Goal: Answer question/provide support: Share knowledge or assist other users

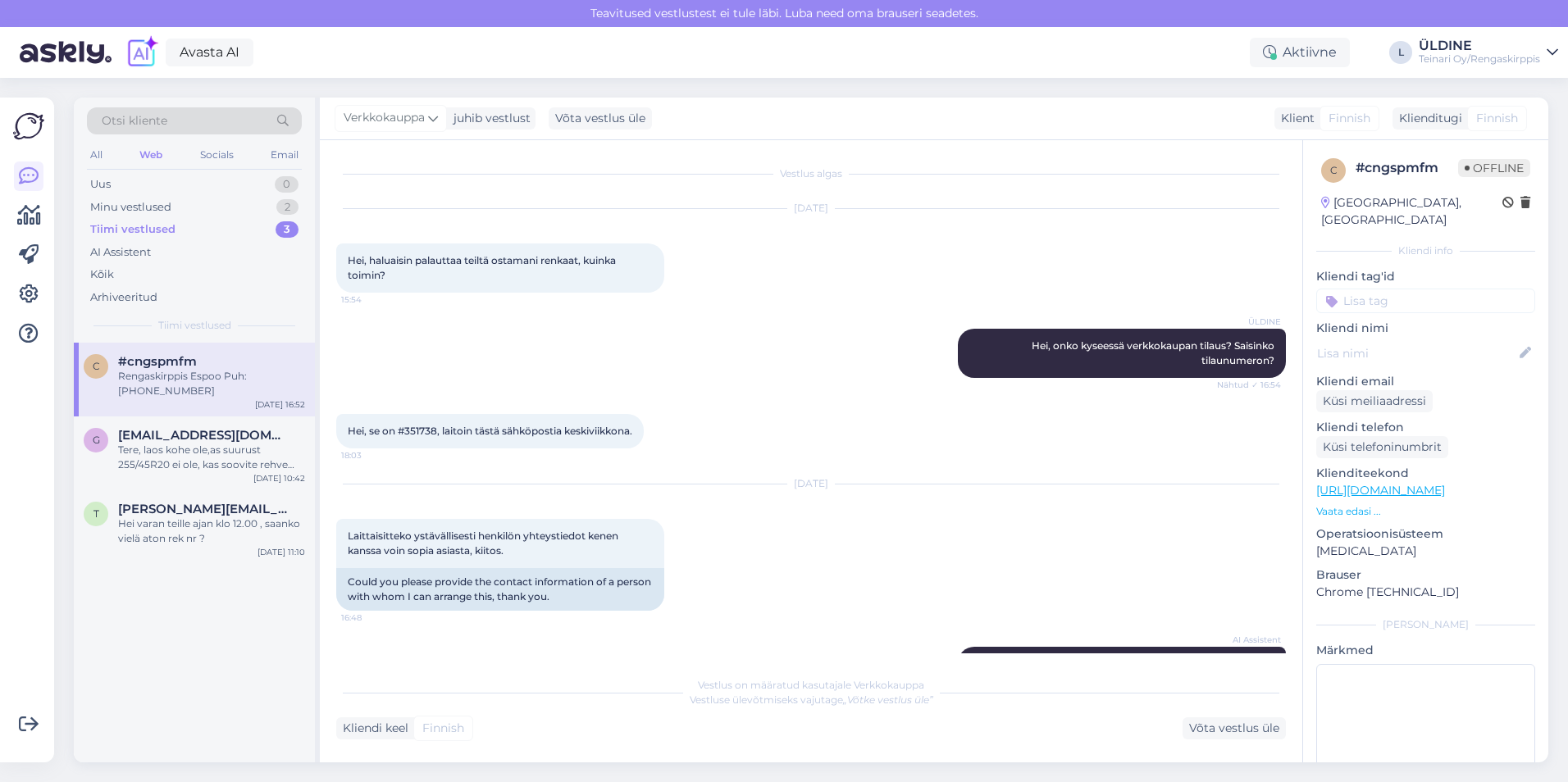
scroll to position [218, 0]
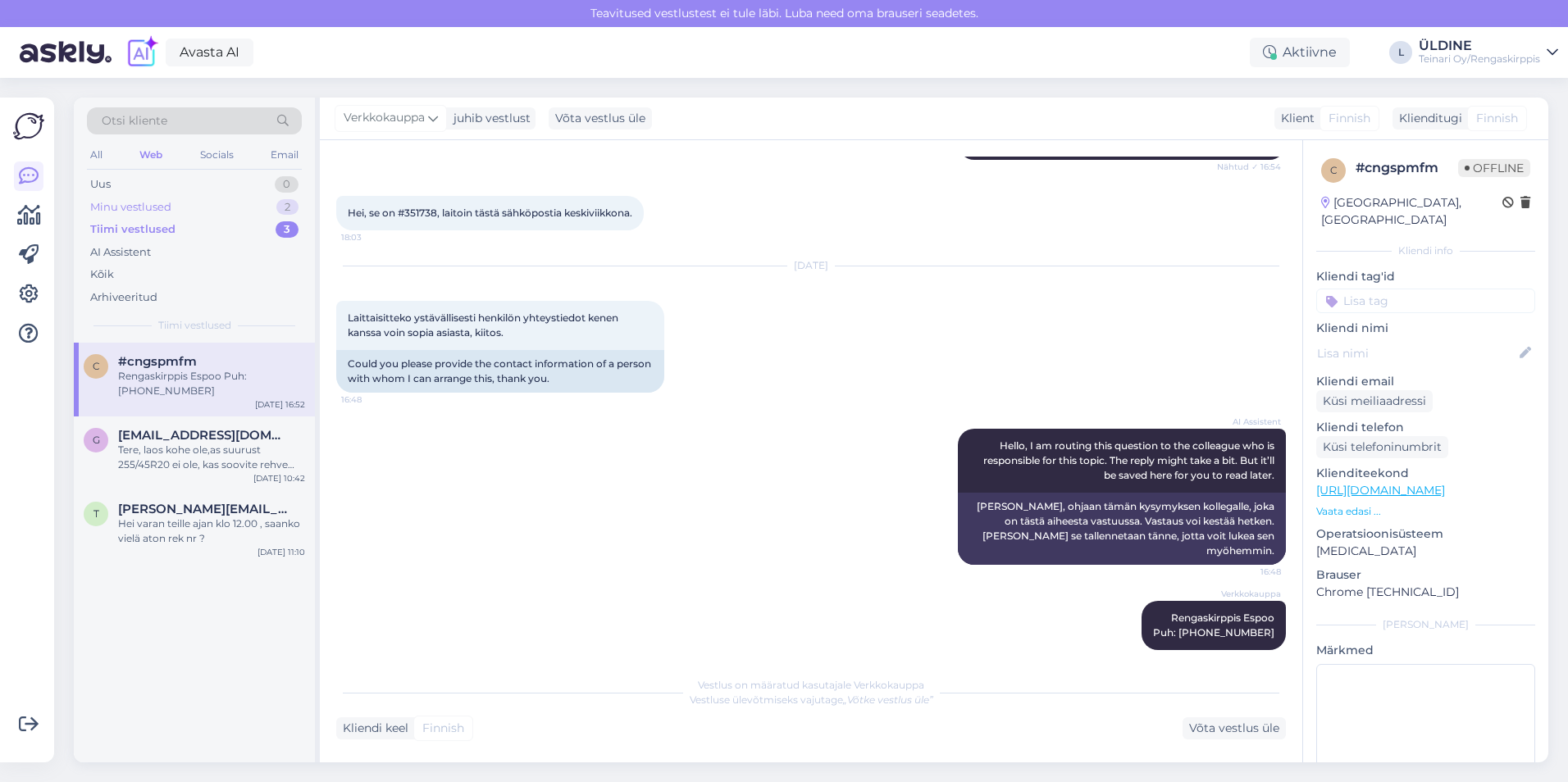
click at [152, 203] on div "Minu vestlused" at bounding box center [131, 207] width 81 height 16
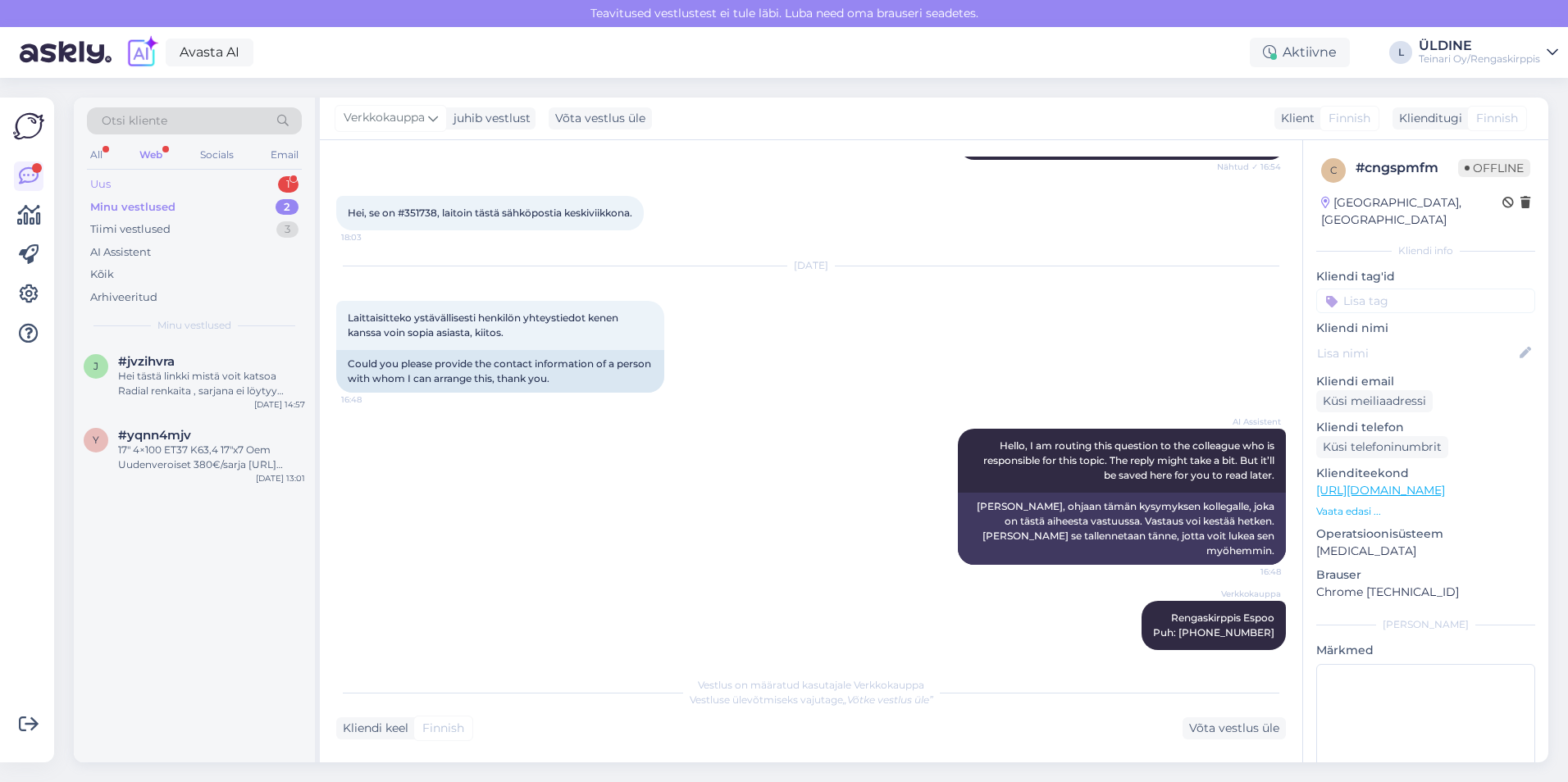
click at [108, 182] on div "Uus" at bounding box center [100, 184] width 21 height 16
click at [219, 390] on div "det såg jag men vilken annan storlek passar på fälgen" at bounding box center [211, 384] width 187 height 29
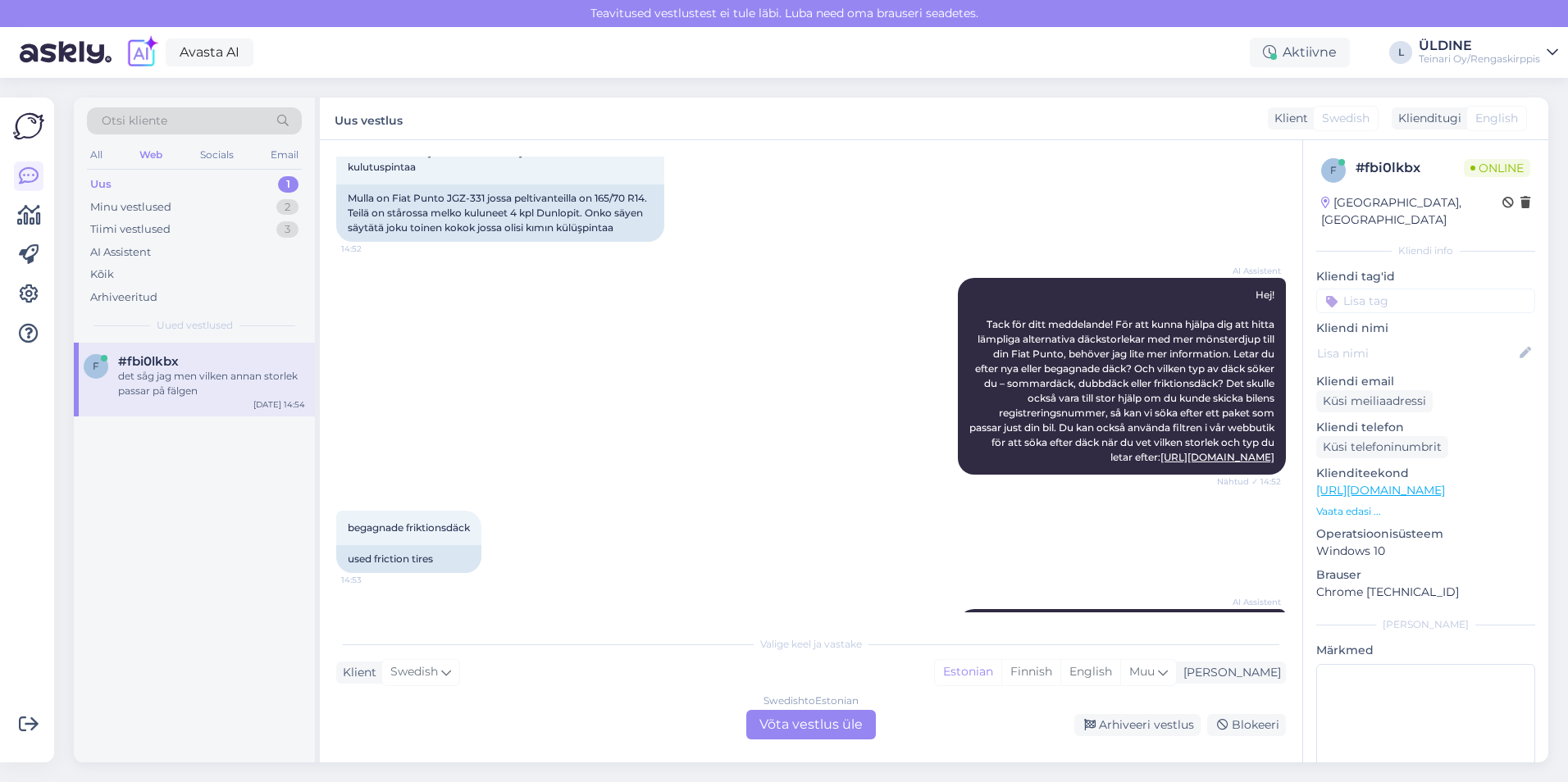
scroll to position [246, 0]
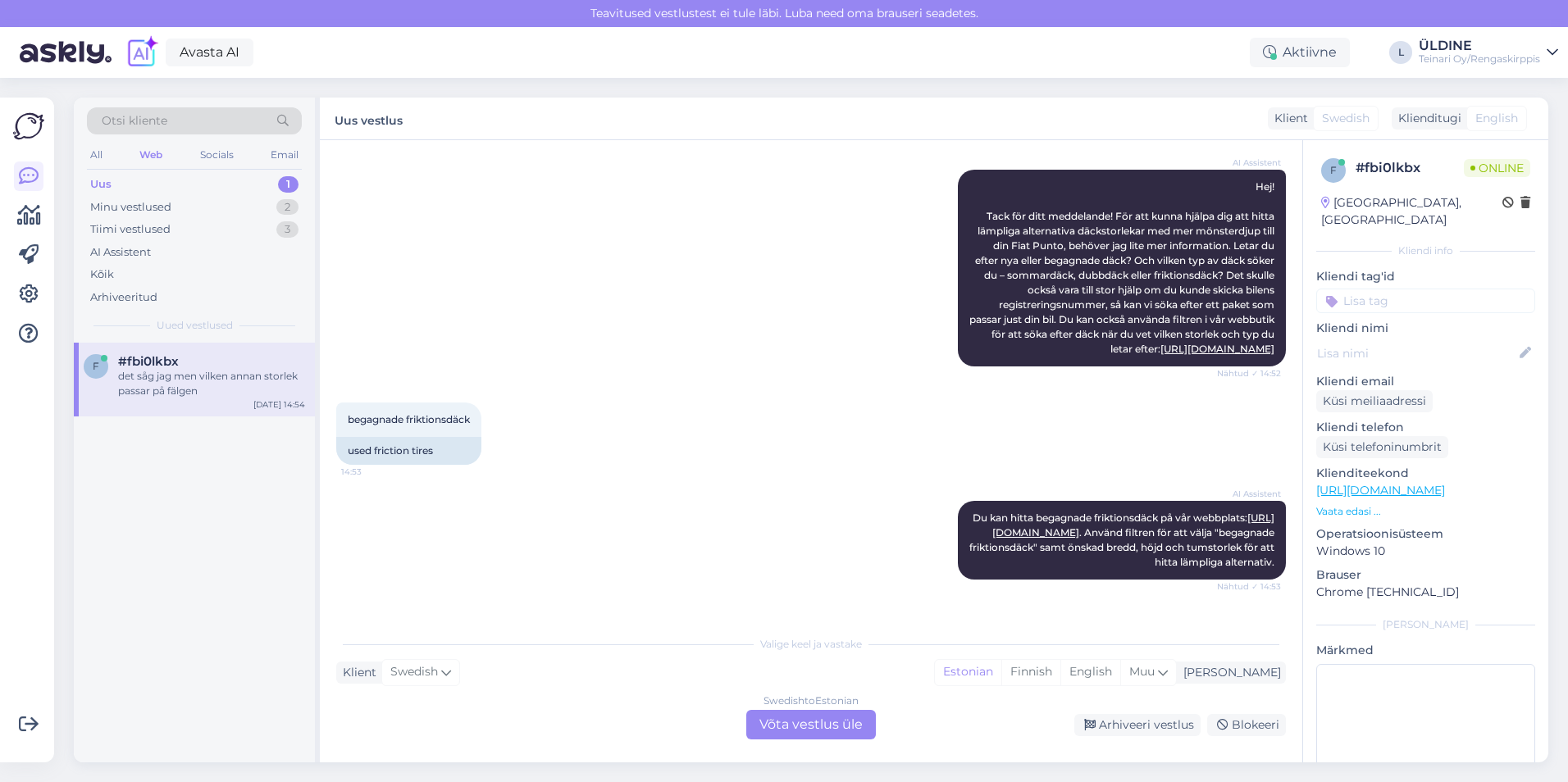
click at [1451, 118] on div "Klienditugi" at bounding box center [1426, 119] width 69 height 17
click at [1487, 117] on span "English" at bounding box center [1496, 119] width 42 height 17
click at [835, 727] on div "Swedish to Estonian Võta vestlus üle" at bounding box center [811, 725] width 130 height 29
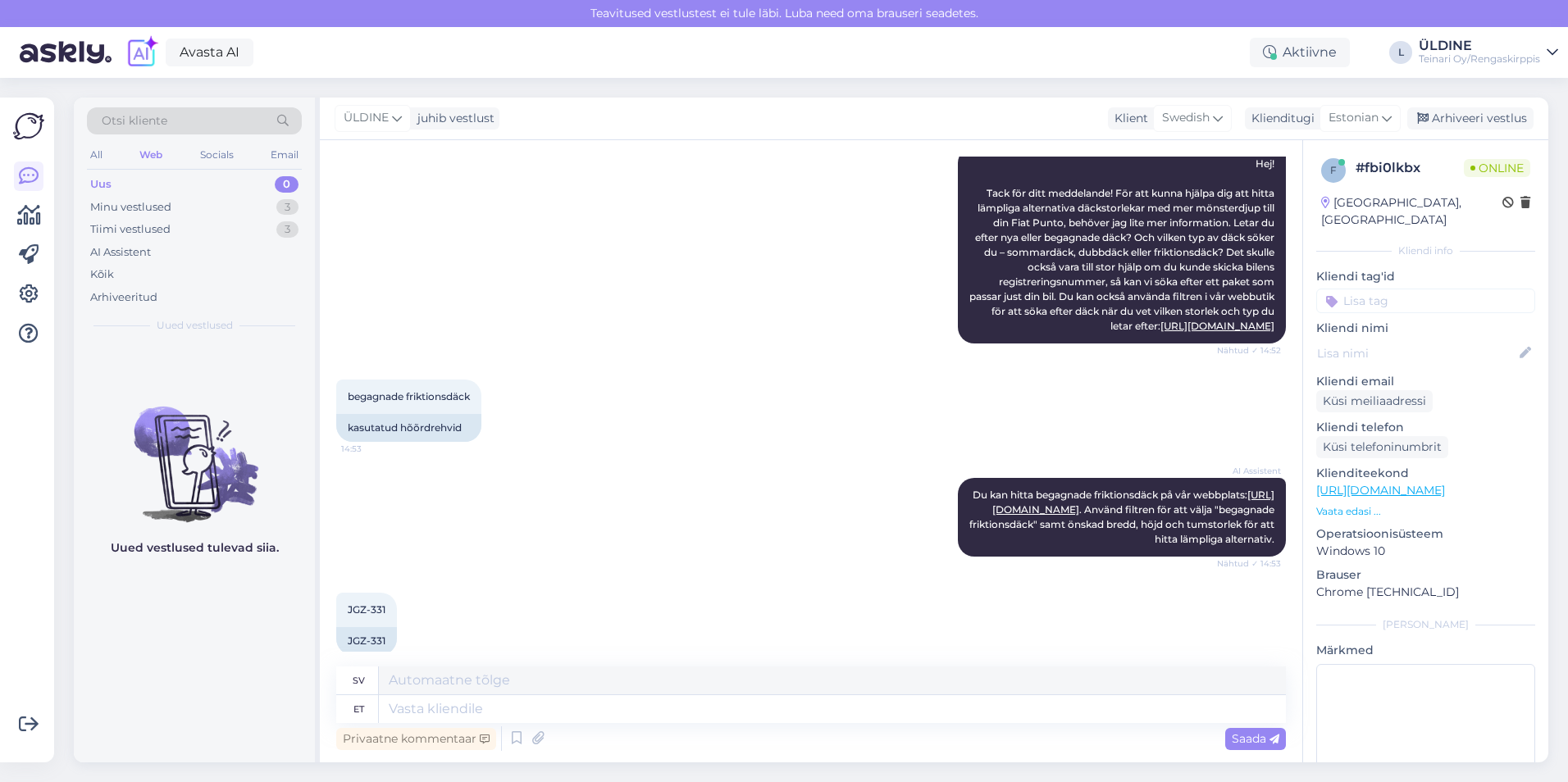
scroll to position [82, 0]
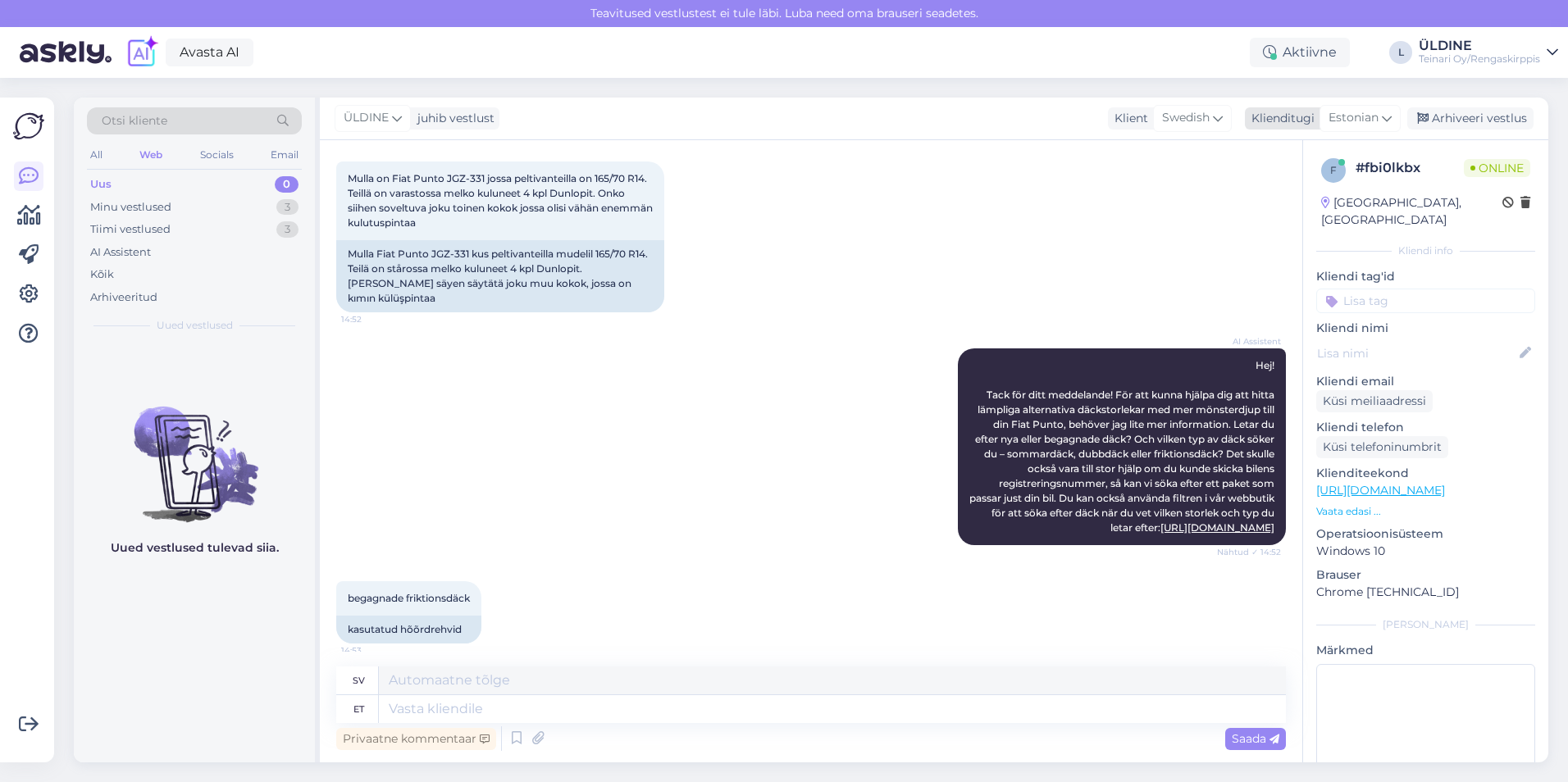
click at [1344, 119] on span "Estonian" at bounding box center [1354, 118] width 50 height 18
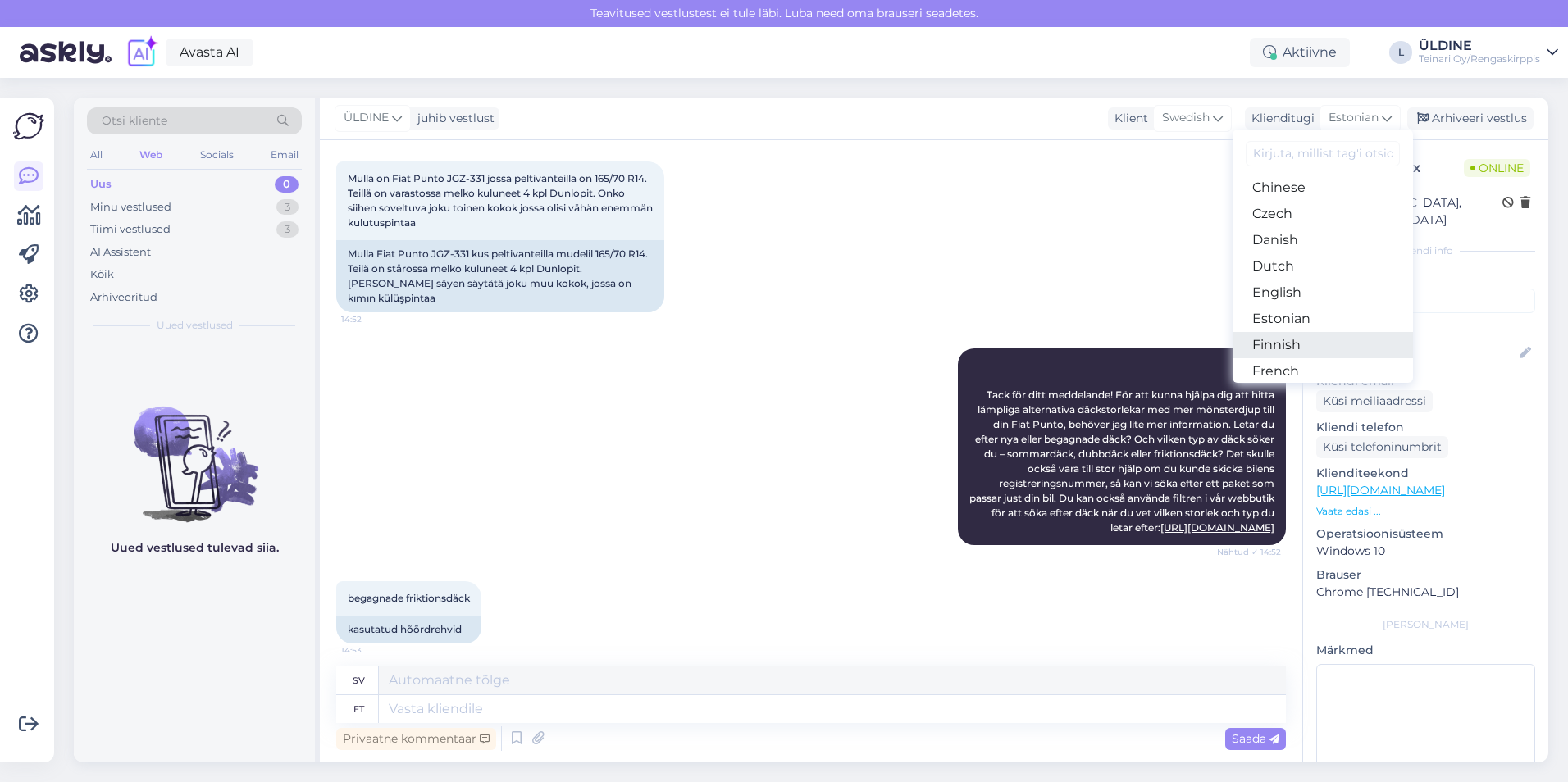
click at [1285, 343] on link "Finnish" at bounding box center [1323, 345] width 180 height 26
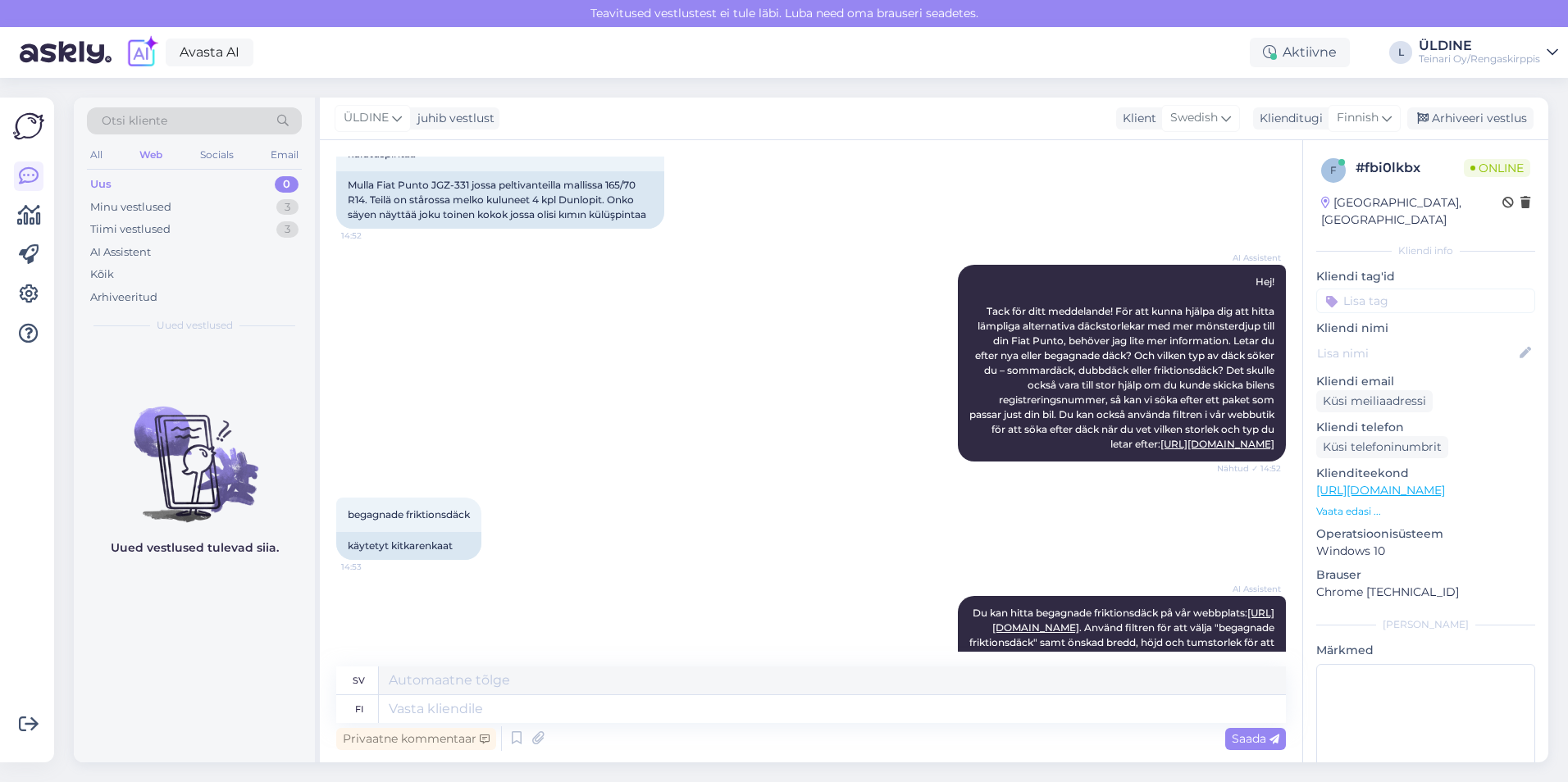
scroll to position [0, 0]
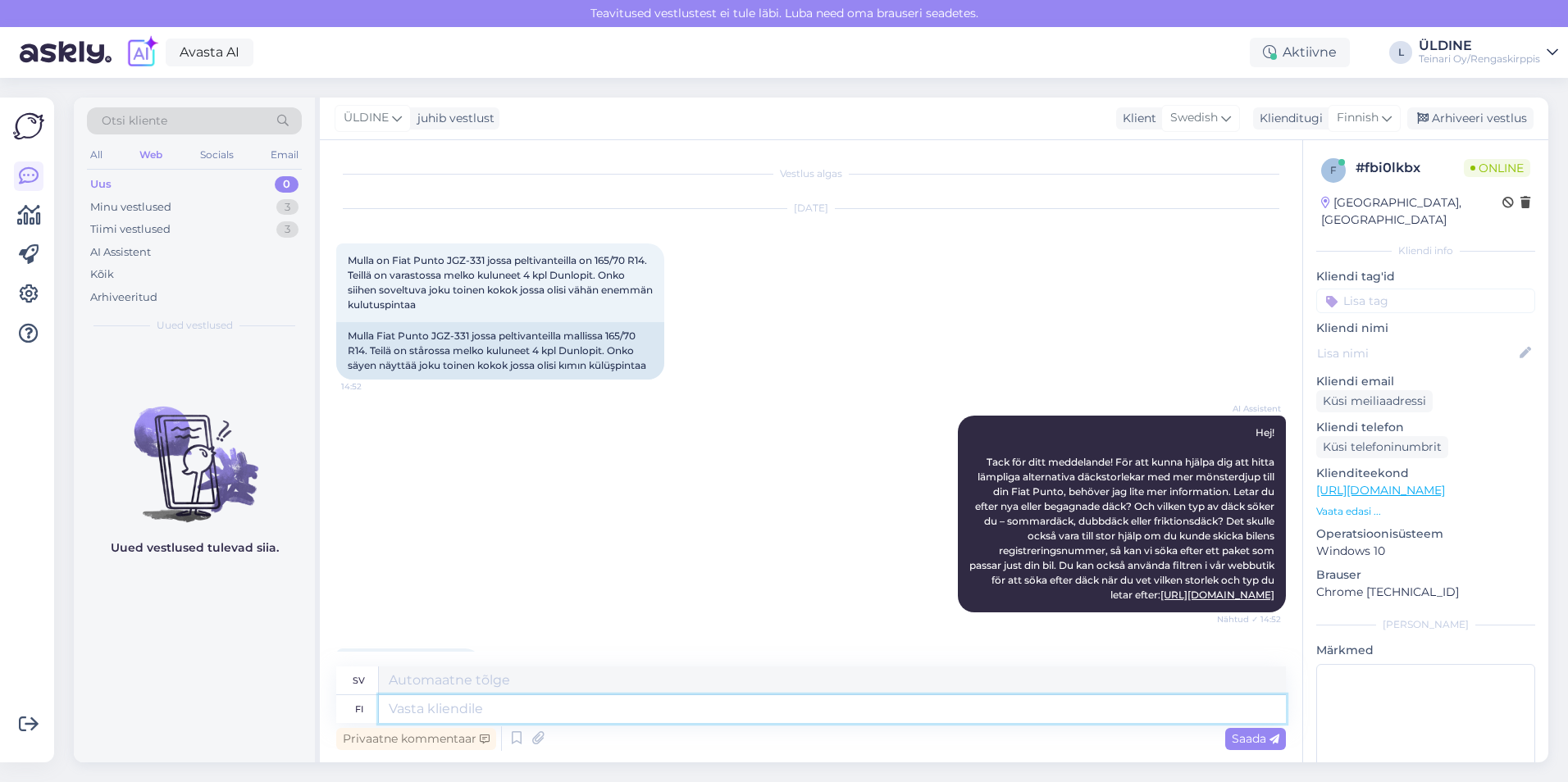
paste textarea "185/60R14"
type textarea "185/60R14"
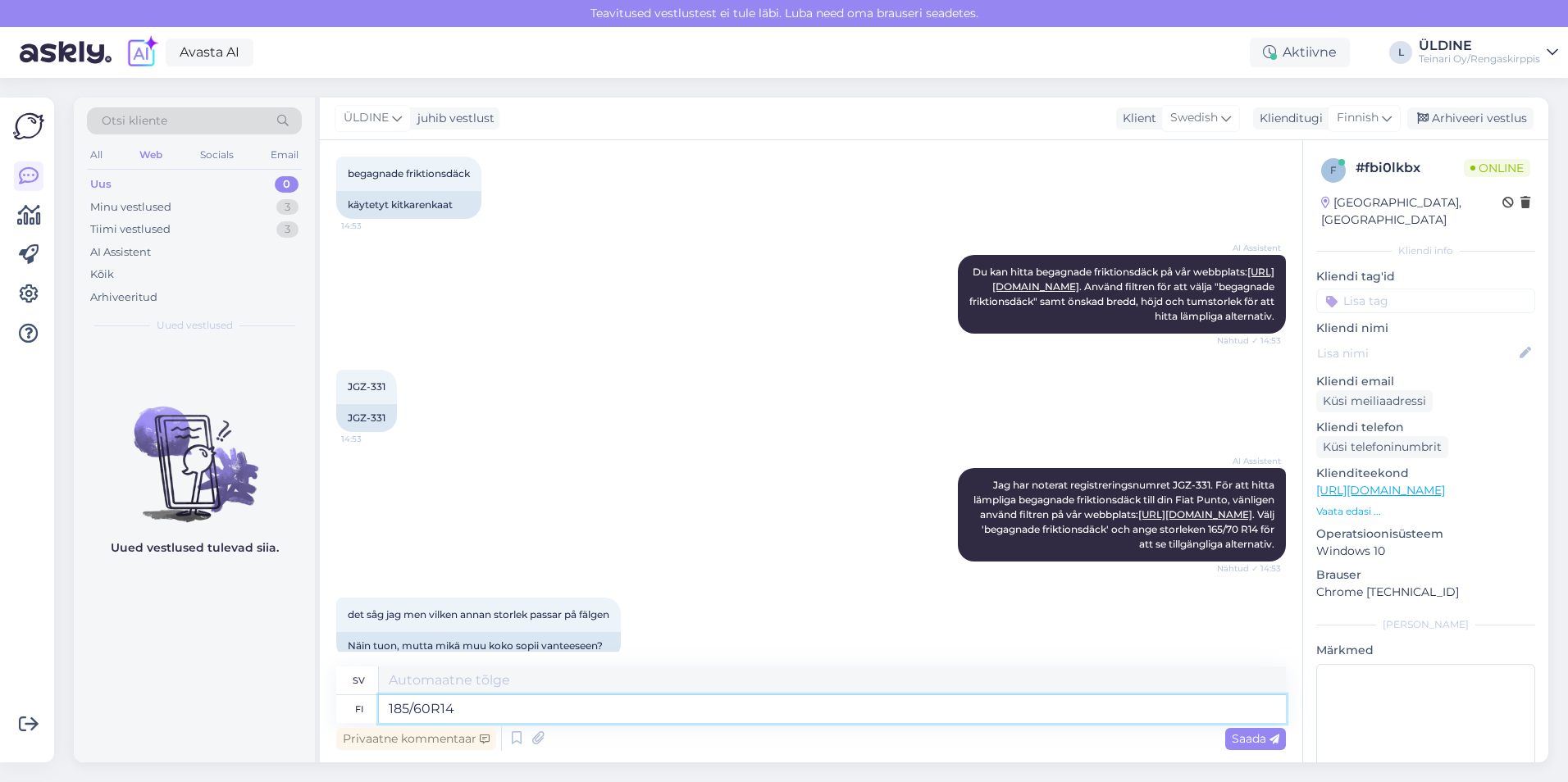
type textarea "185/60R14"
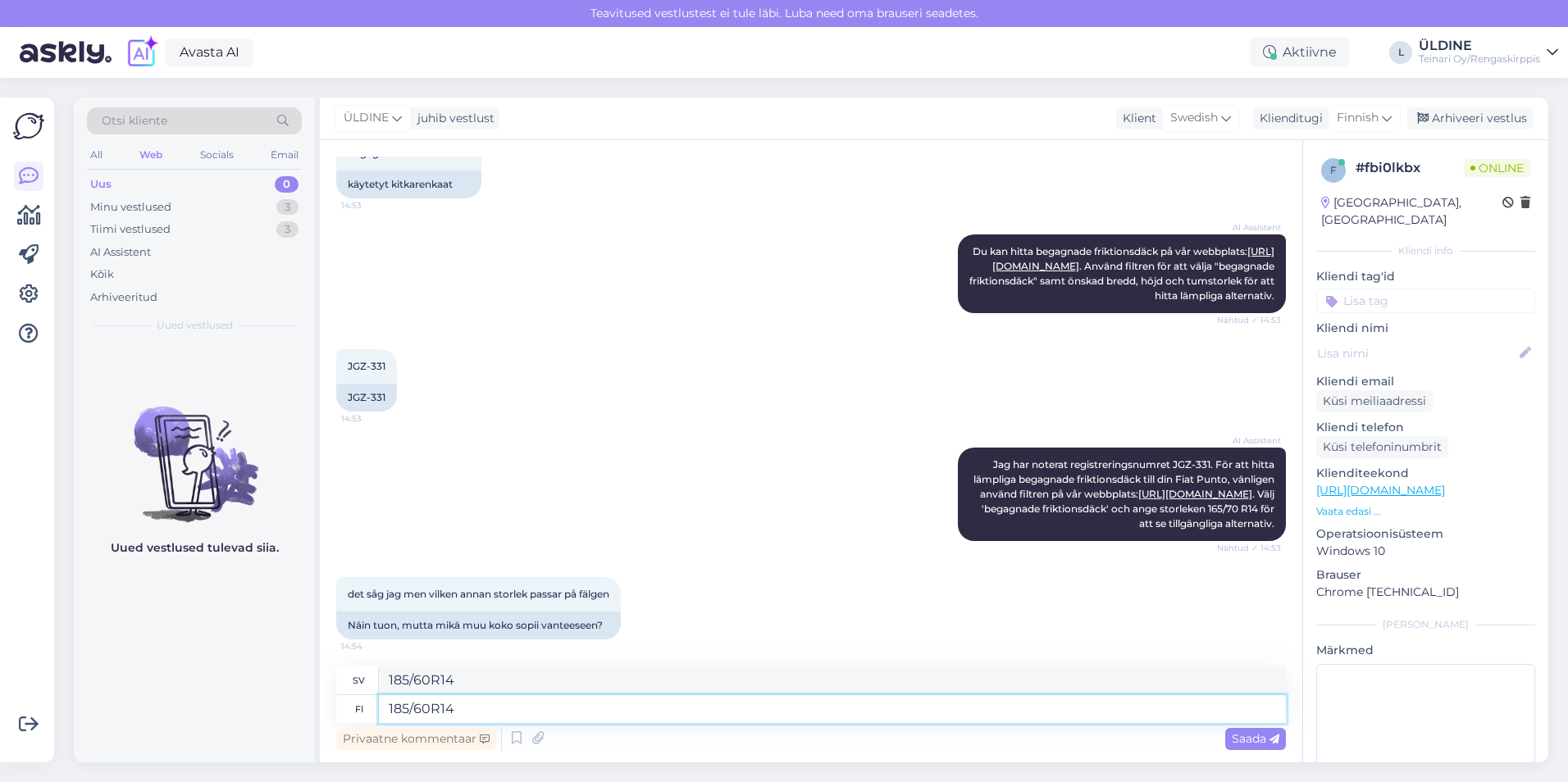
scroll to position [533, 0]
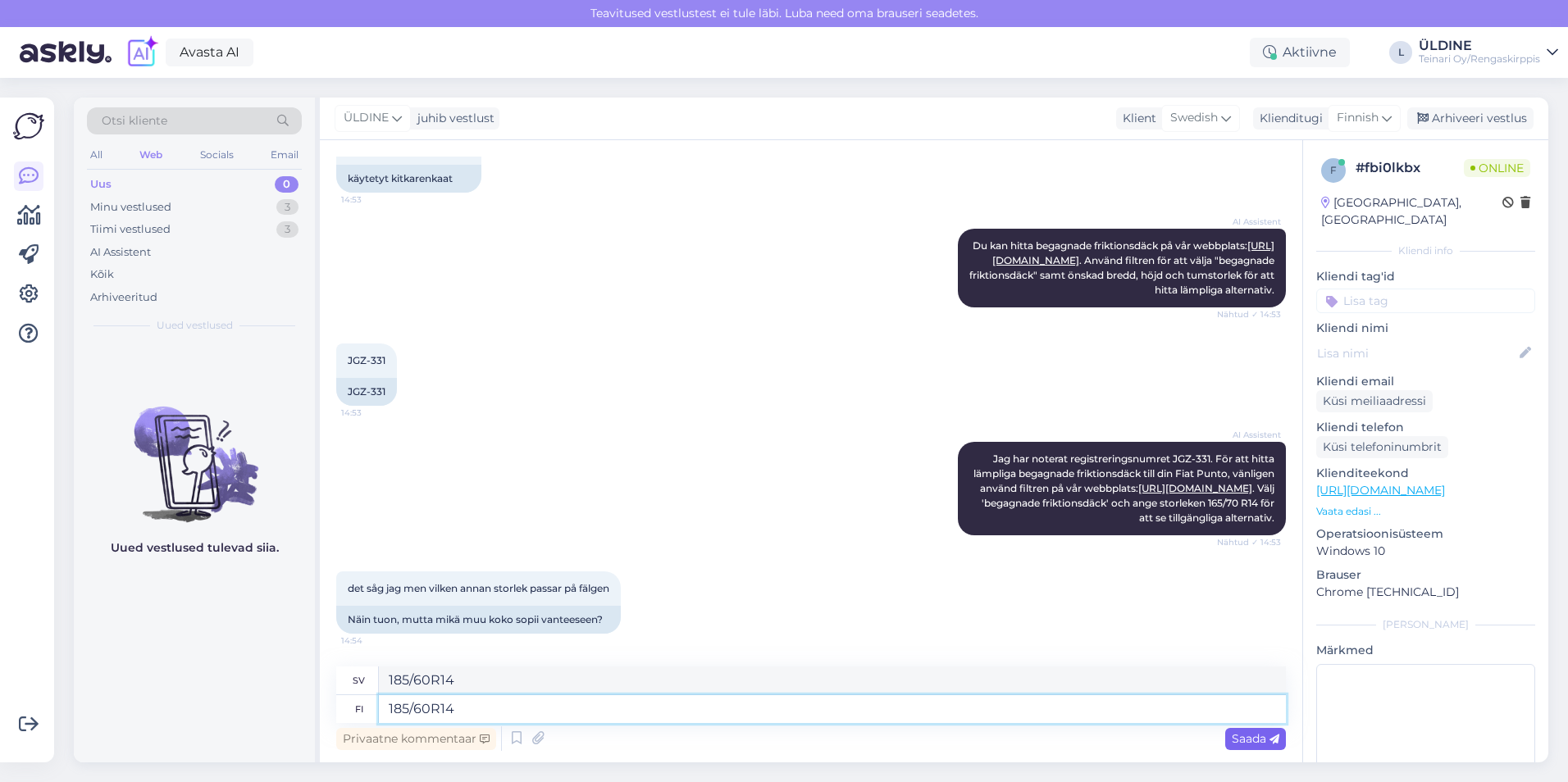
type textarea "185/60R14"
click at [1232, 738] on span "Saada" at bounding box center [1255, 738] width 48 height 15
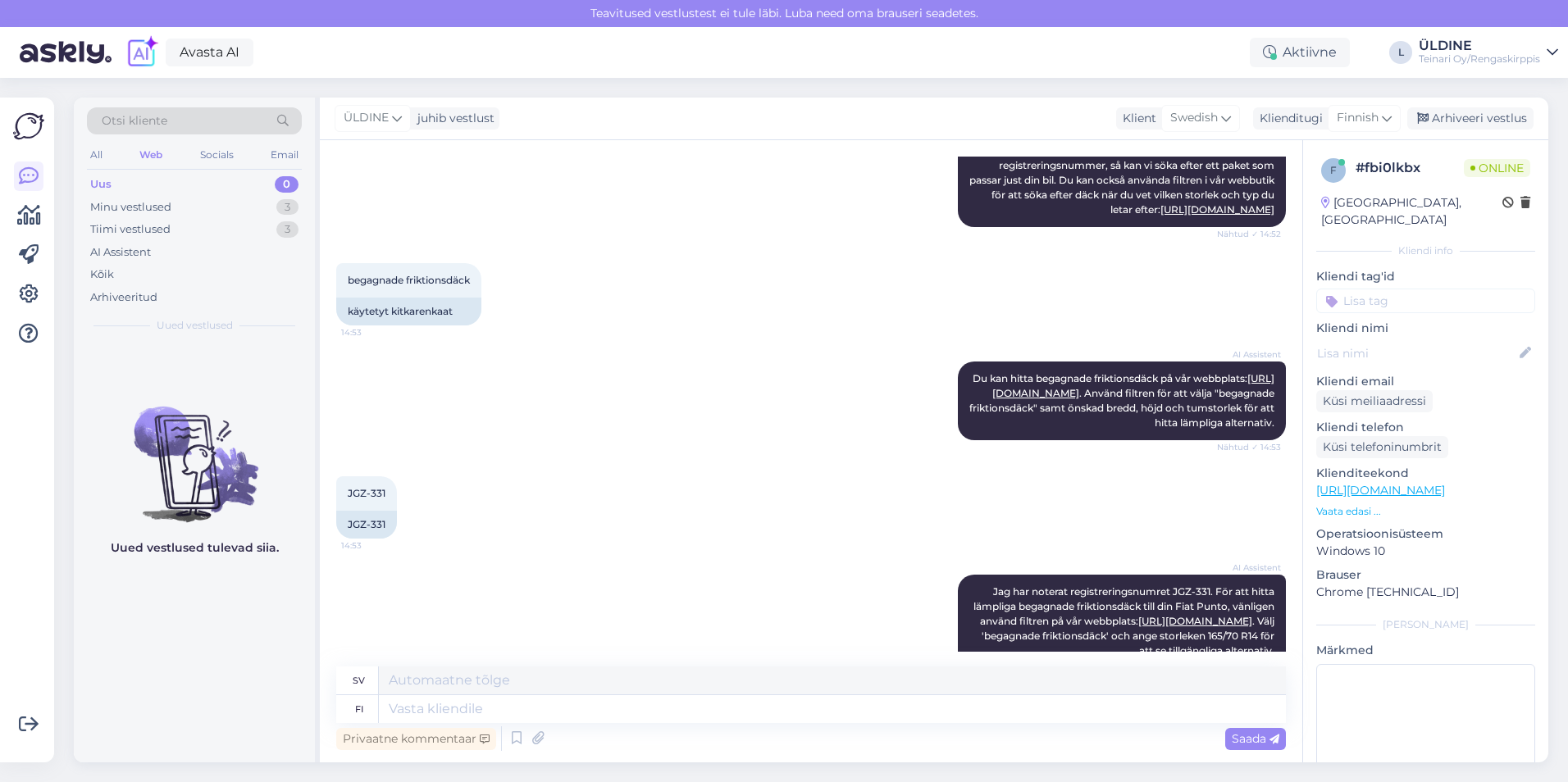
scroll to position [139, 0]
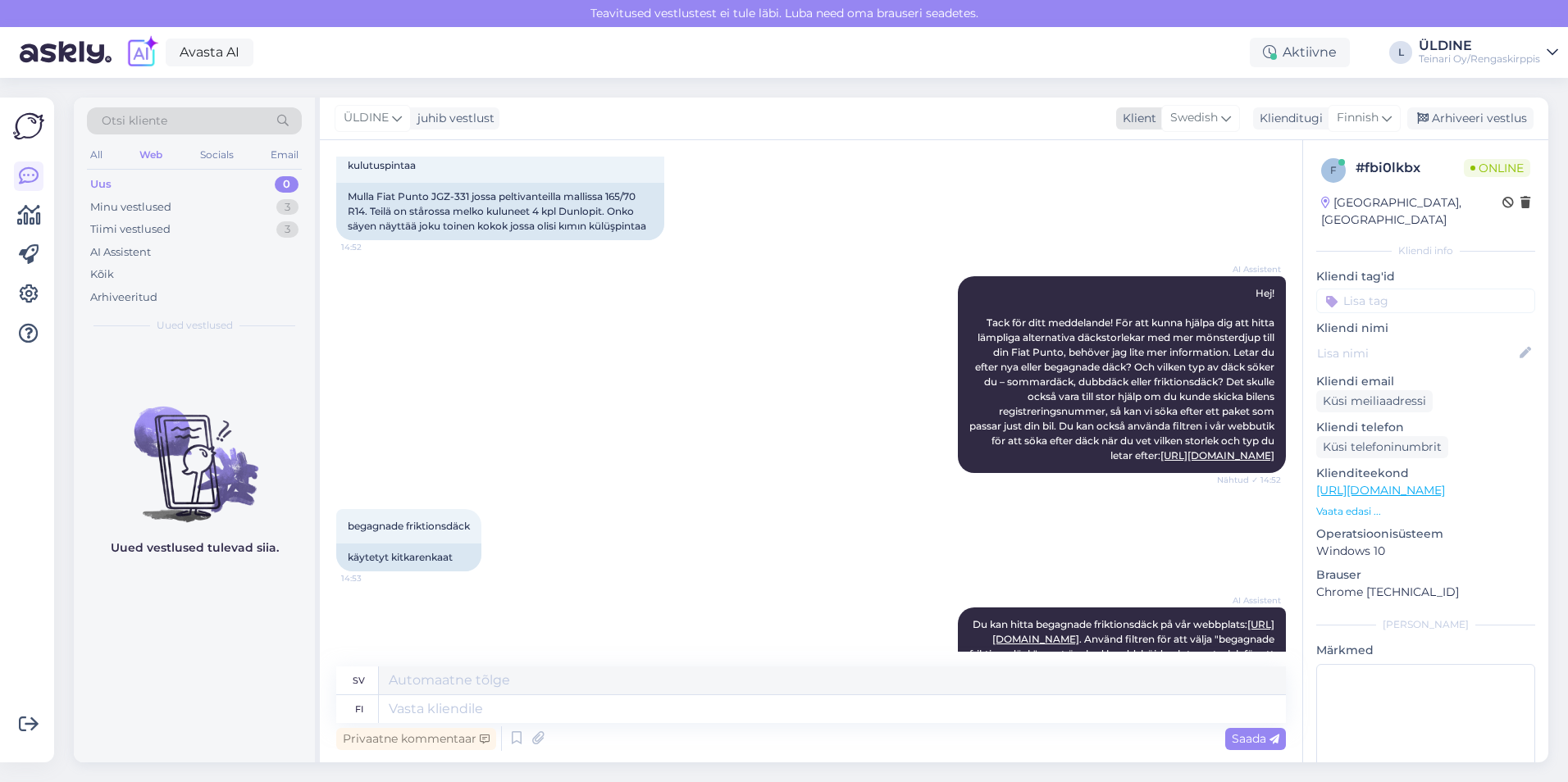
click at [1214, 119] on span "Swedish" at bounding box center [1194, 118] width 48 height 18
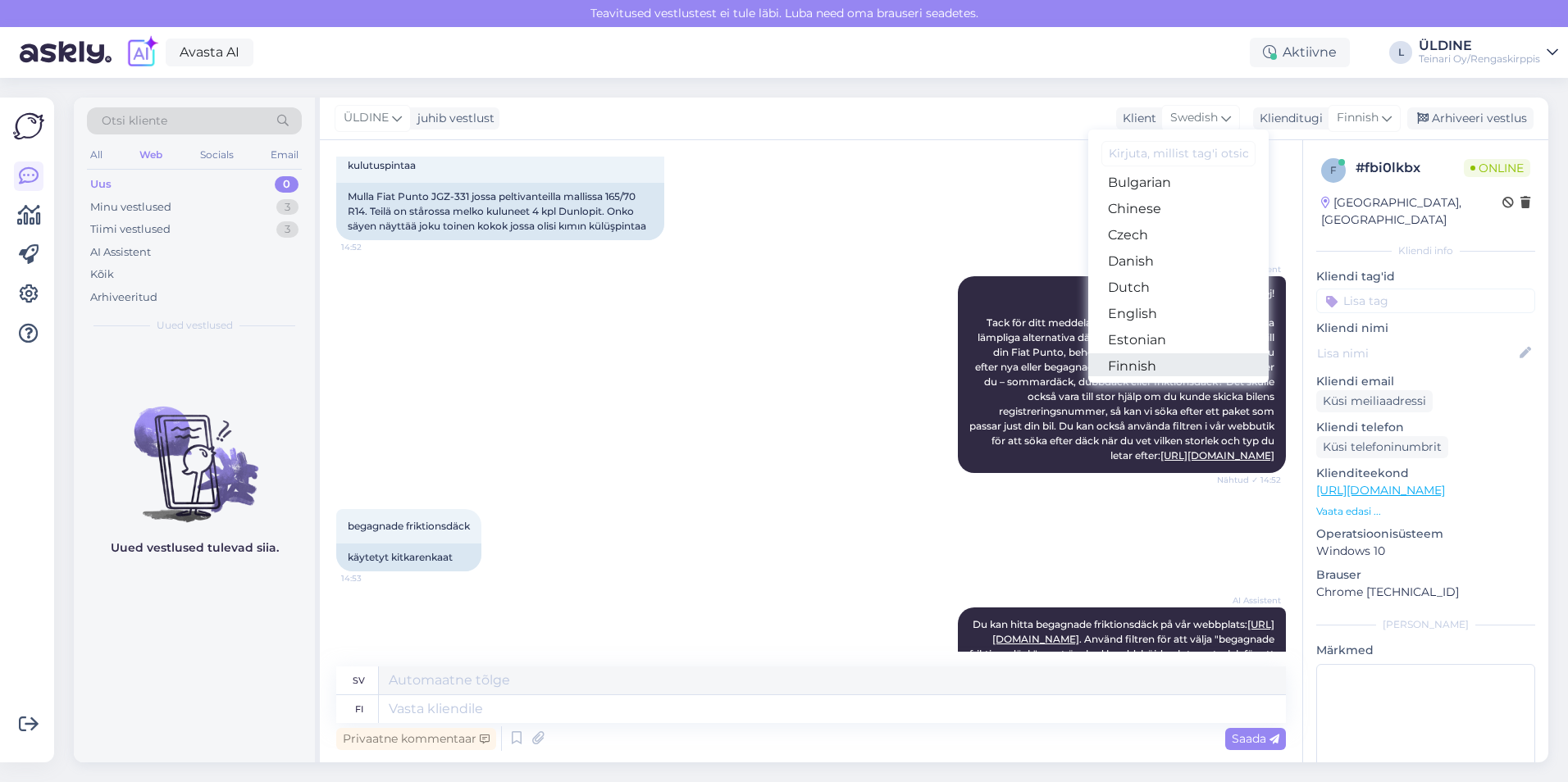
scroll to position [164, 0]
click at [1150, 209] on link "English" at bounding box center [1178, 210] width 180 height 26
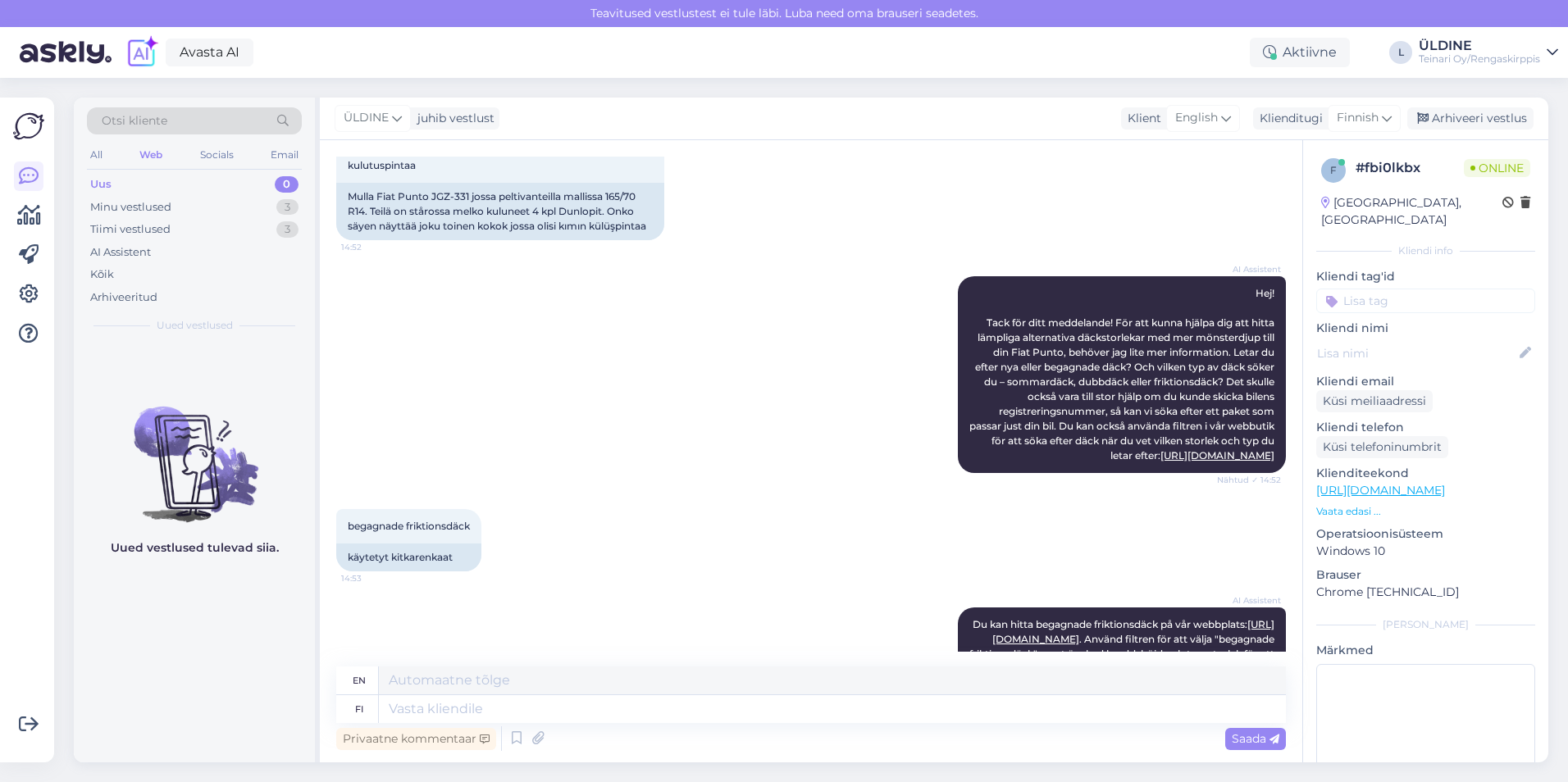
click at [884, 346] on div "AI Assistent Hej! Tack för ditt meddelande! För att kunna hjälpa dig att hitta …" at bounding box center [811, 374] width 949 height 233
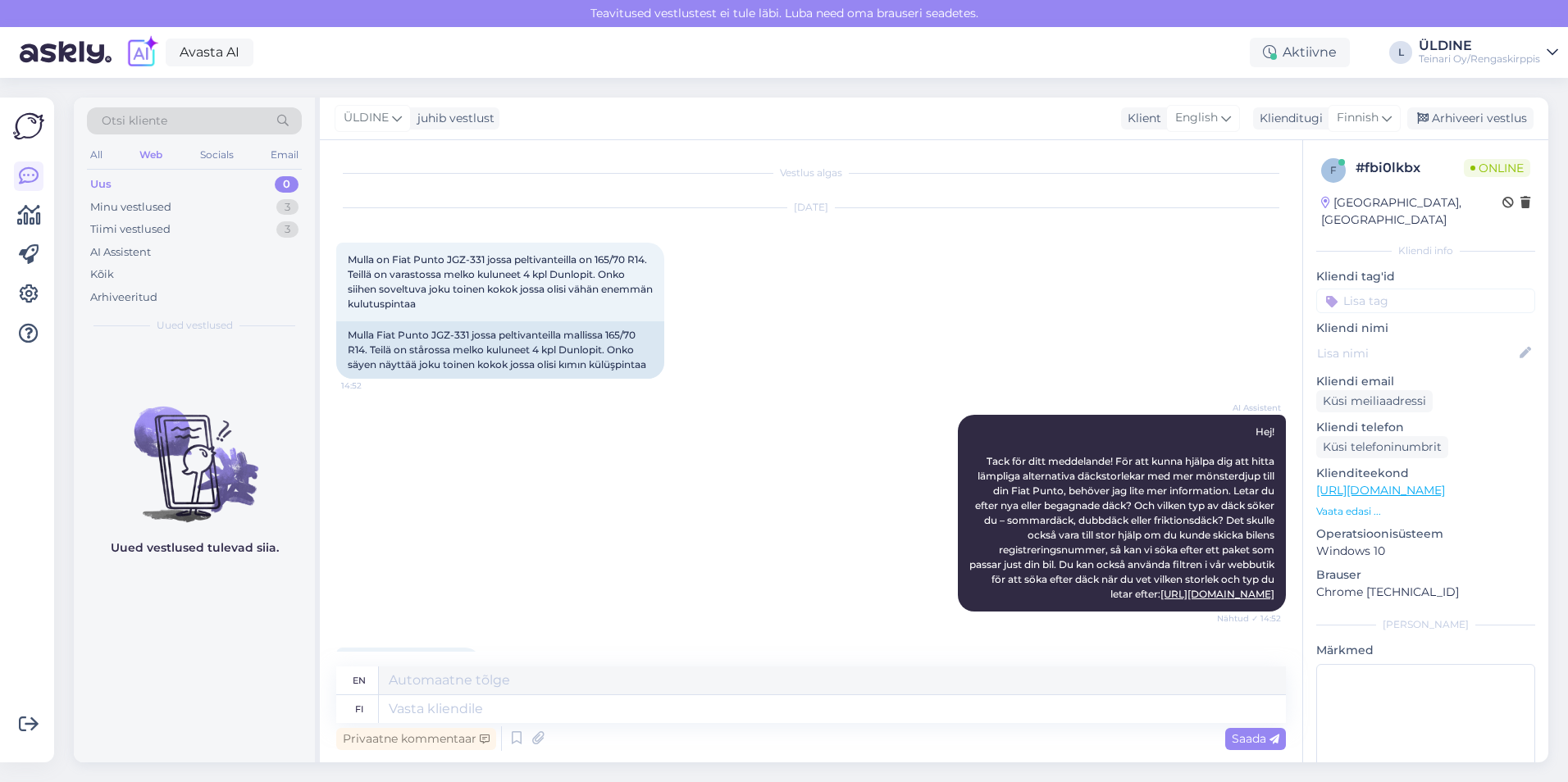
scroll to position [0, 0]
click at [1223, 116] on icon at bounding box center [1226, 118] width 10 height 18
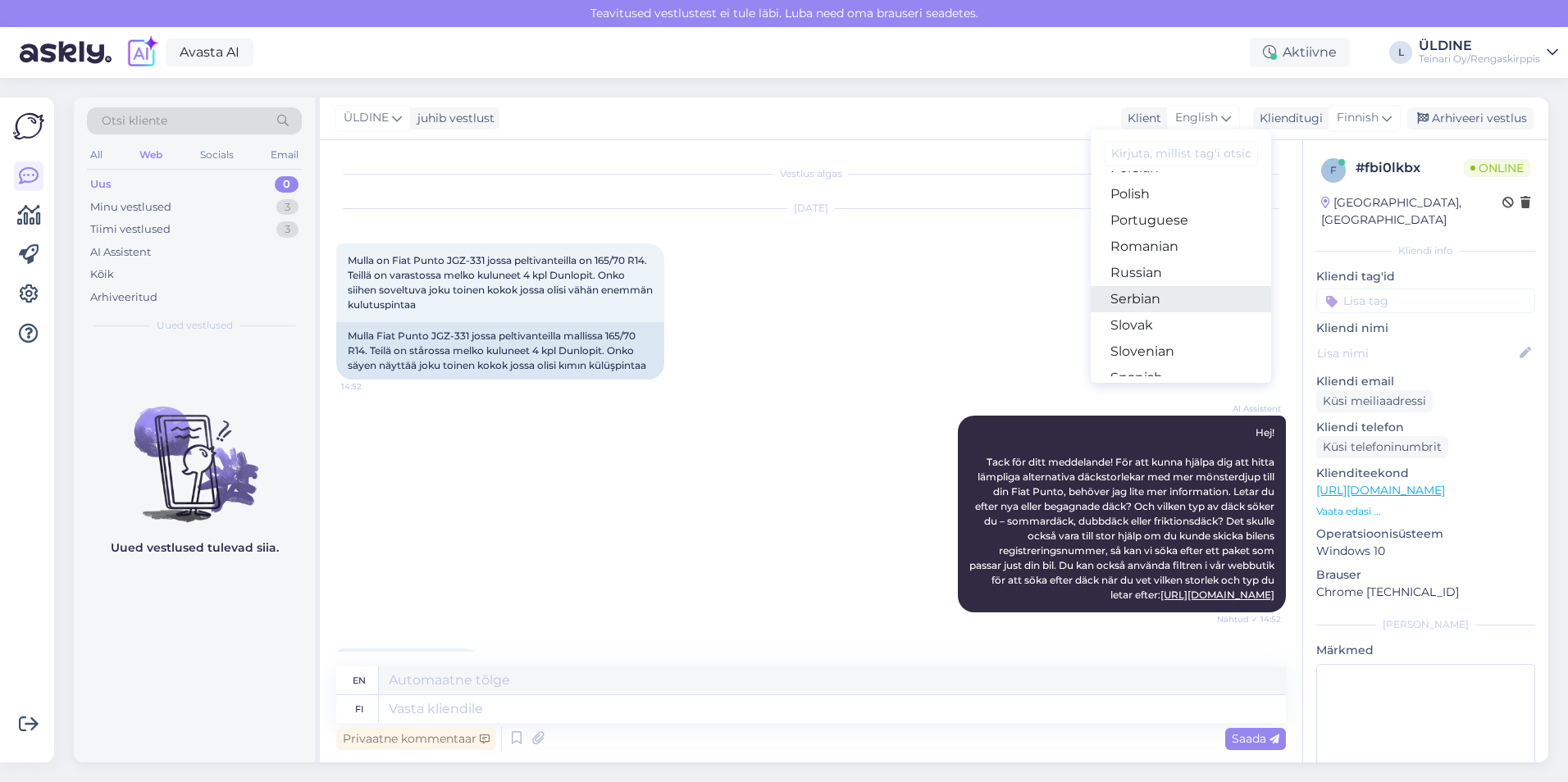
scroll to position [656, 0]
click at [1141, 322] on link "Swedish" at bounding box center [1181, 322] width 180 height 26
click at [1066, 323] on div "[DATE] Mulla on Fiat Punto JGZ-331 jossa peltivanteilla on 165/70 R14. Teillä o…" at bounding box center [811, 294] width 949 height 207
click at [1342, 115] on span "Finnish" at bounding box center [1357, 118] width 42 height 18
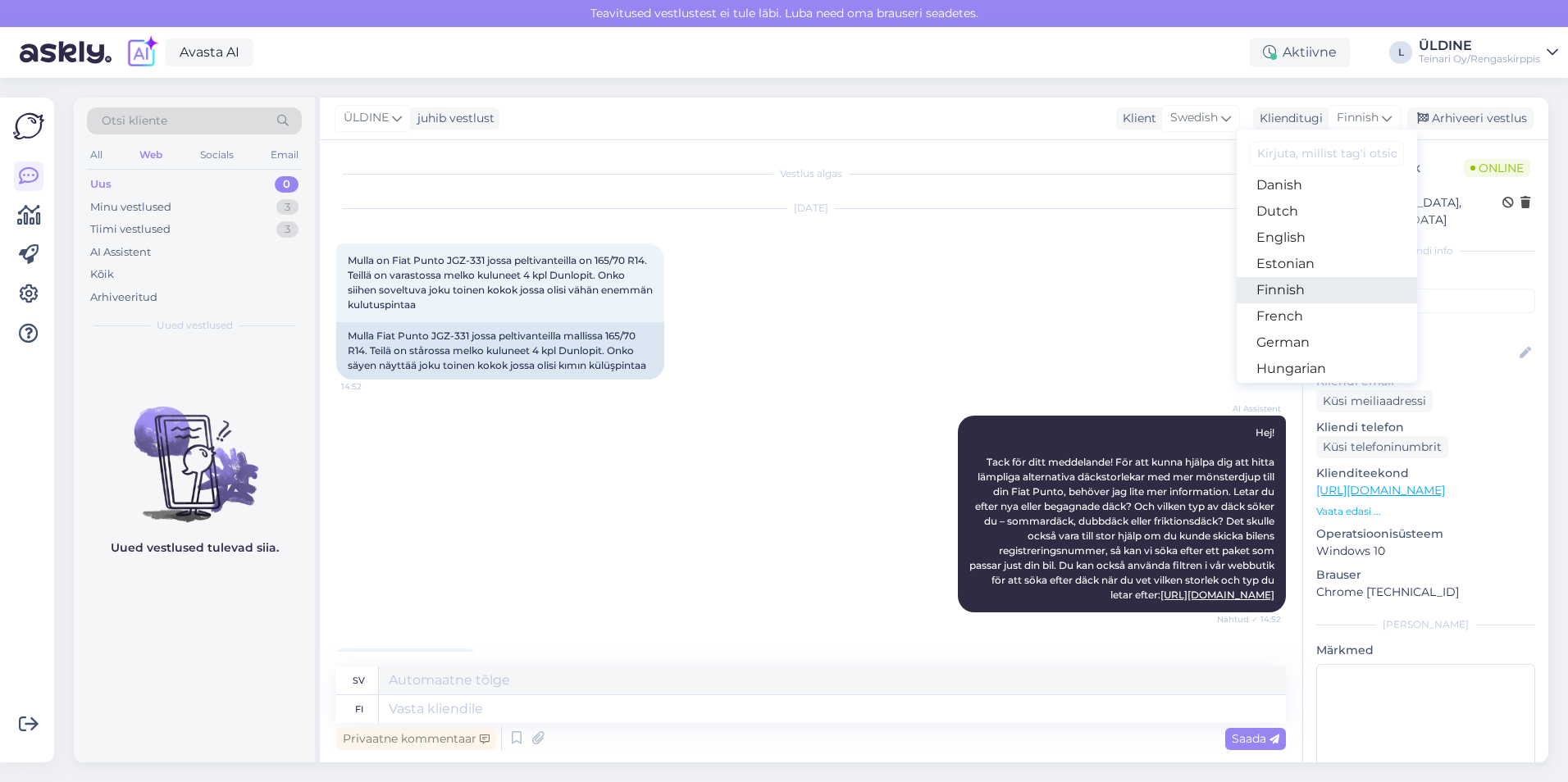
scroll to position [164, 0]
click at [1306, 252] on link "Finnish" at bounding box center [1326, 263] width 180 height 26
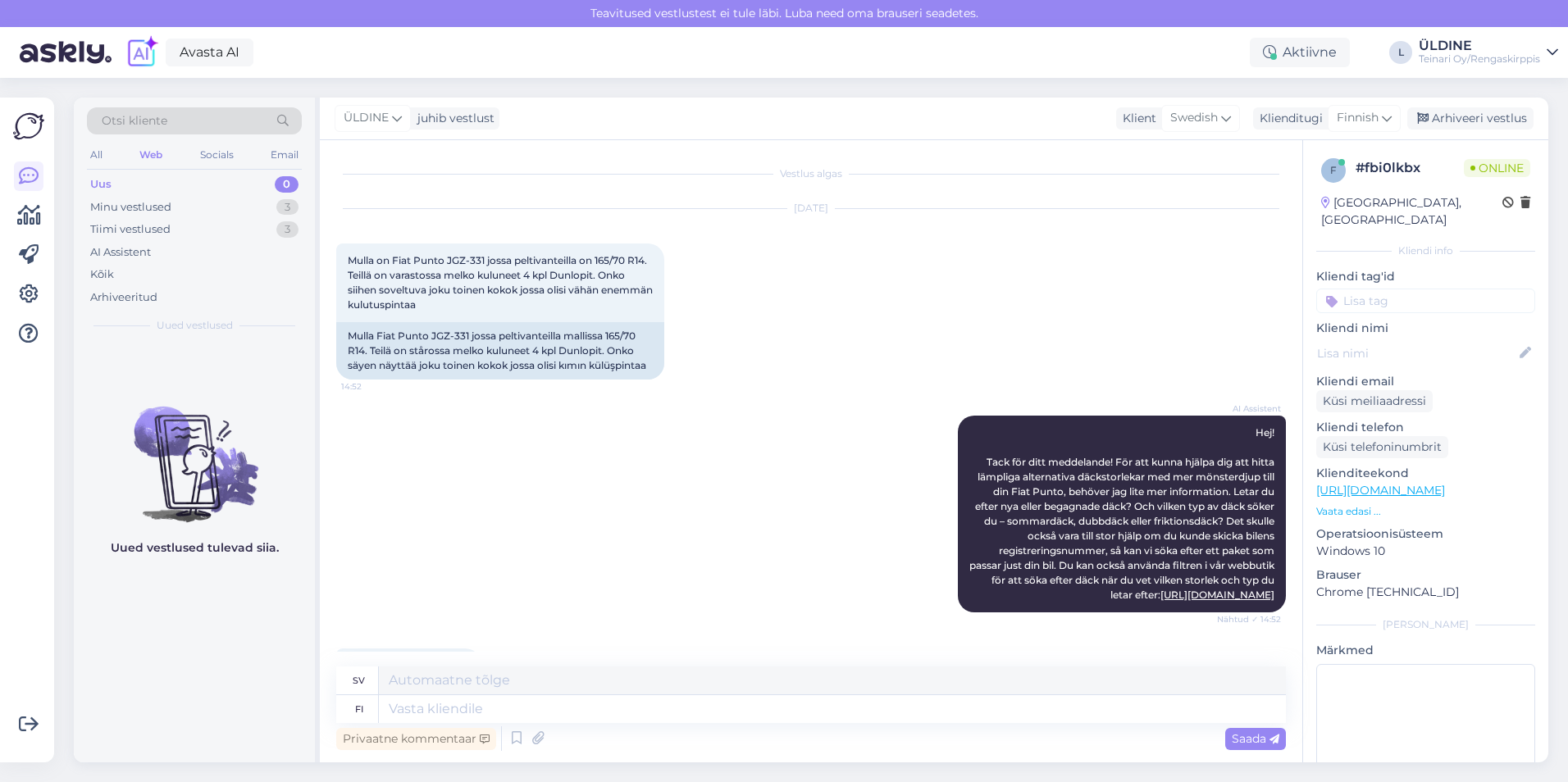
click at [1163, 306] on div "[DATE] Mulla on Fiat Punto JGZ-331 jossa peltivanteilla on 165/70 R14. Teillä o…" at bounding box center [811, 294] width 949 height 207
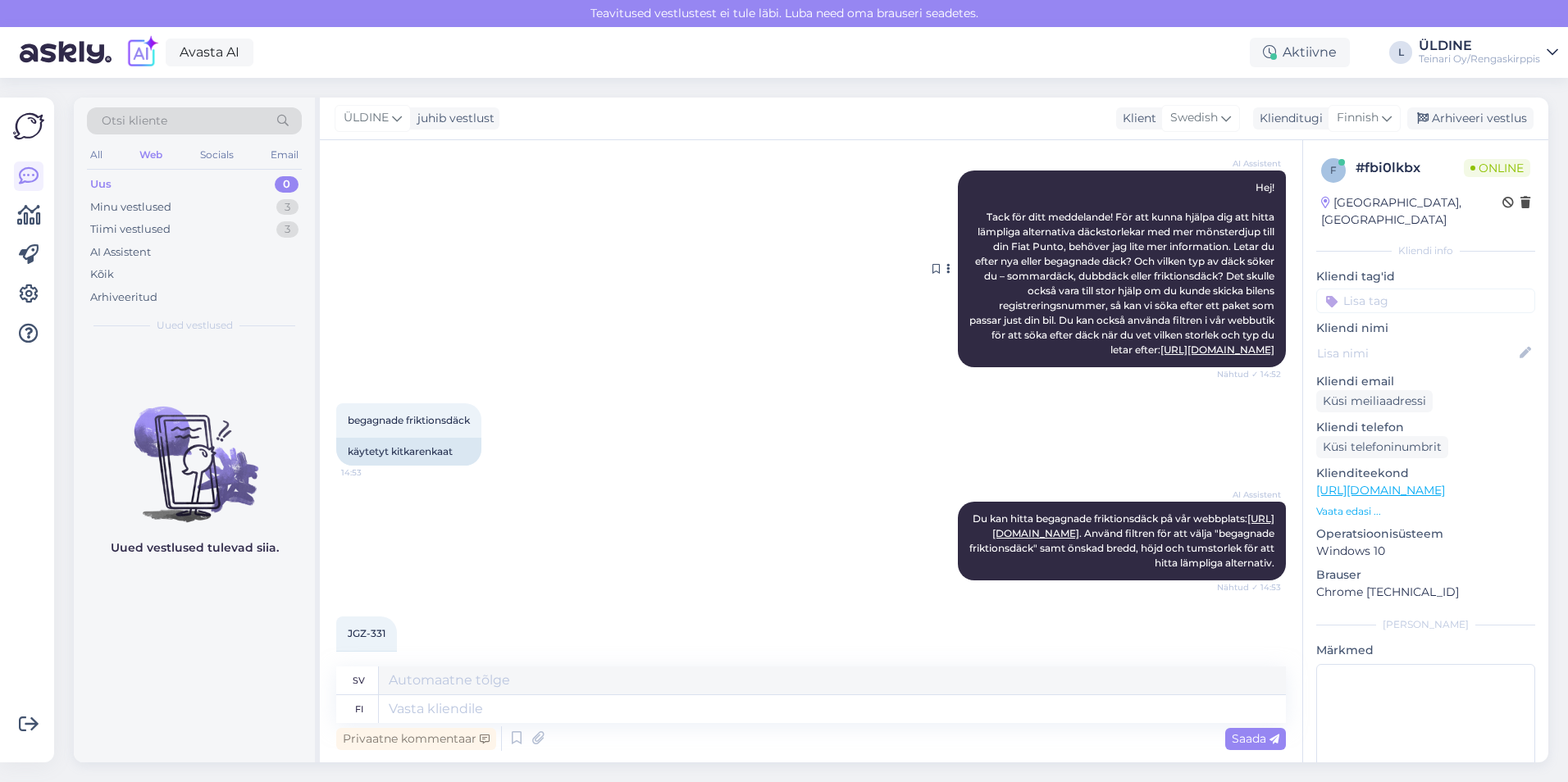
scroll to position [246, 0]
click at [852, 419] on div "begagnade friktionsdäck 14:53 käytetyt kitkarenkaat" at bounding box center [811, 434] width 949 height 99
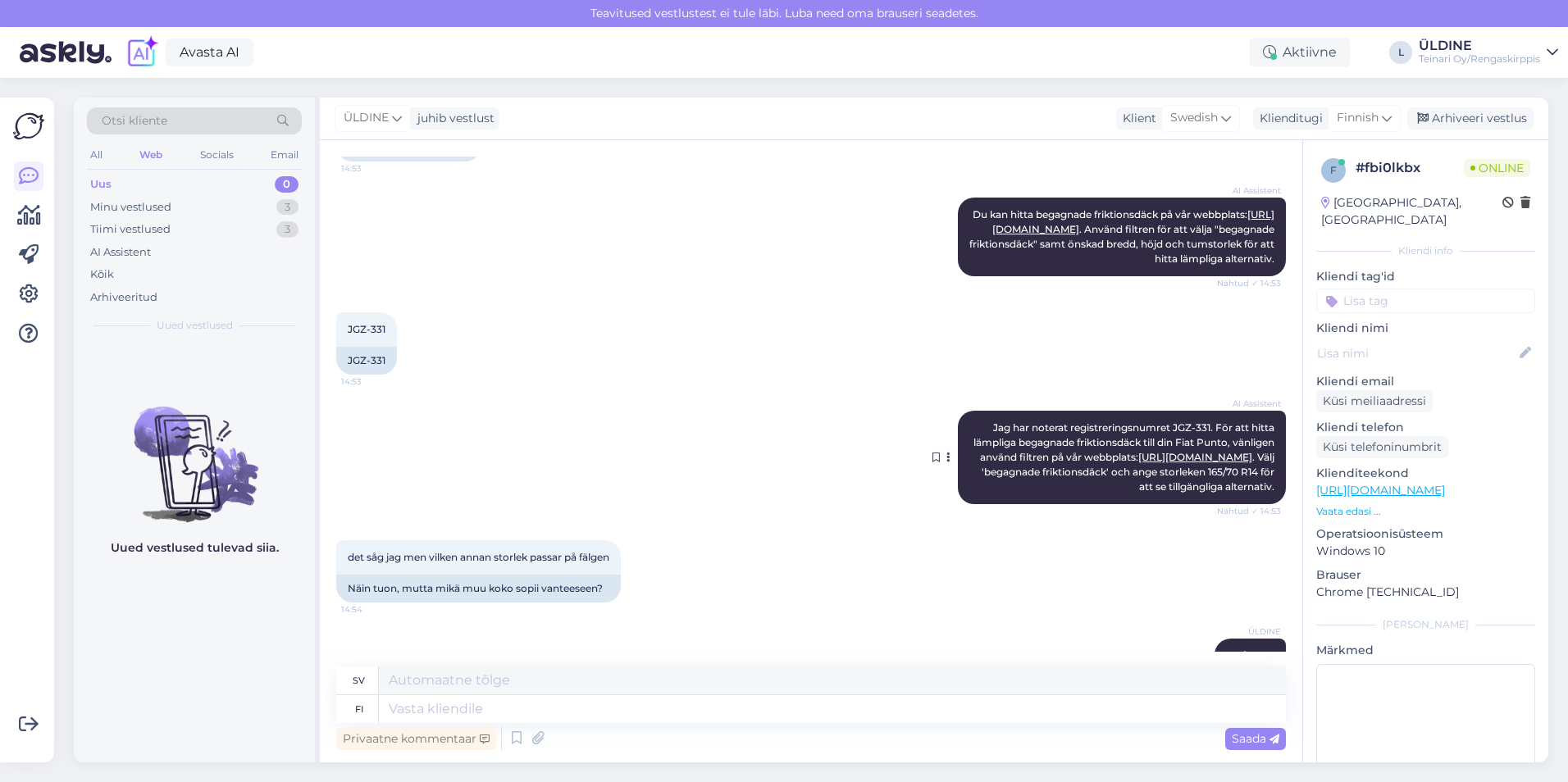
scroll to position [385, 0]
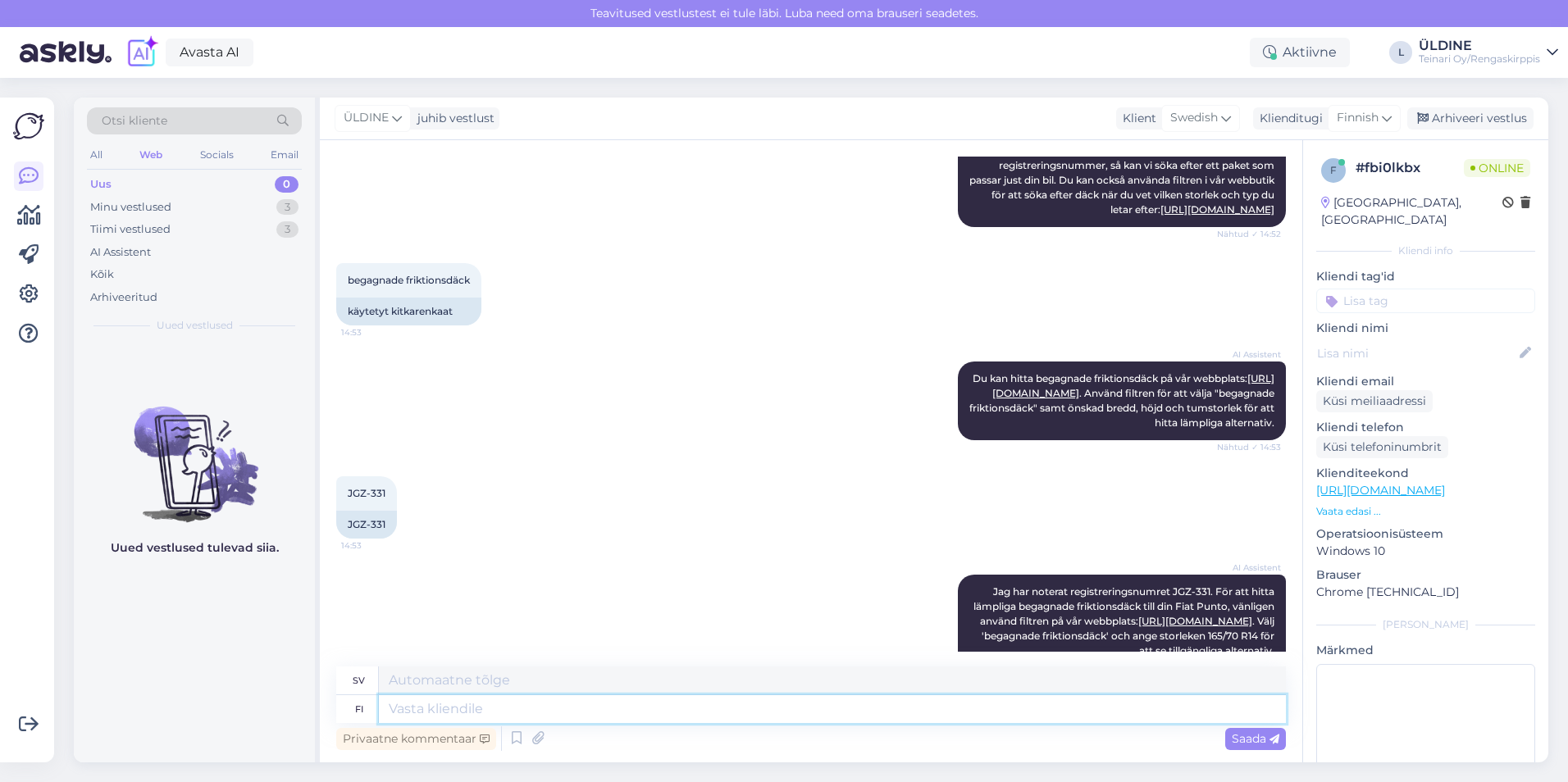
paste textarea "[URL][DOMAIN_NAME]"
type textarea "[URL][DOMAIN_NAME]"
click at [392, 711] on textarea "[URL][DOMAIN_NAME]" at bounding box center [832, 709] width 907 height 28
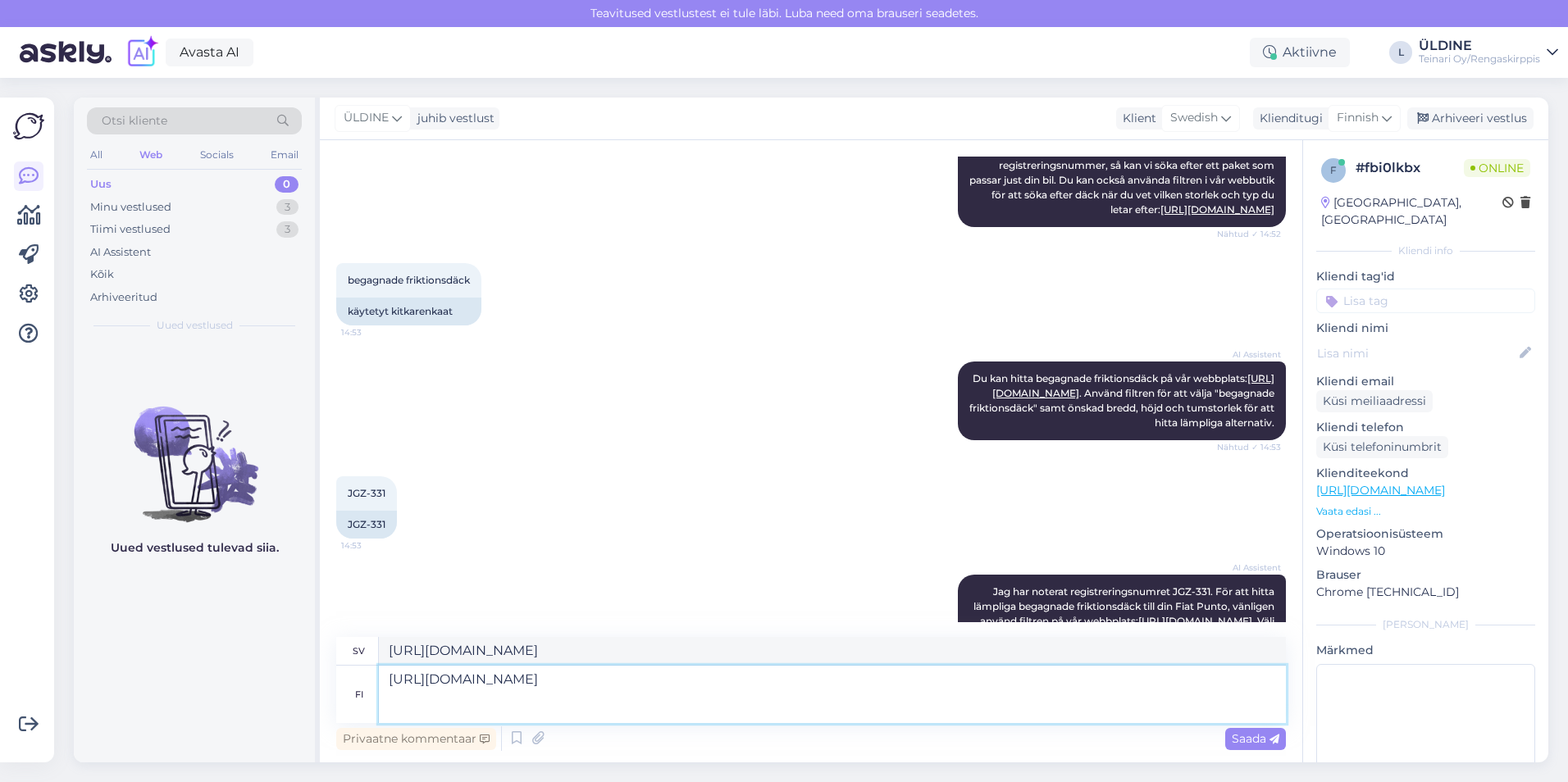
click at [402, 689] on textarea "[URL][DOMAIN_NAME]" at bounding box center [832, 695] width 907 height 57
type textarea "Kä [URL][DOMAIN_NAME]"
type textarea "K [URL][DOMAIN_NAME]"
type textarea "Käytettyj [URL][DOMAIN_NAME]"
type textarea "Begagnad [URL][DOMAIN_NAME]"
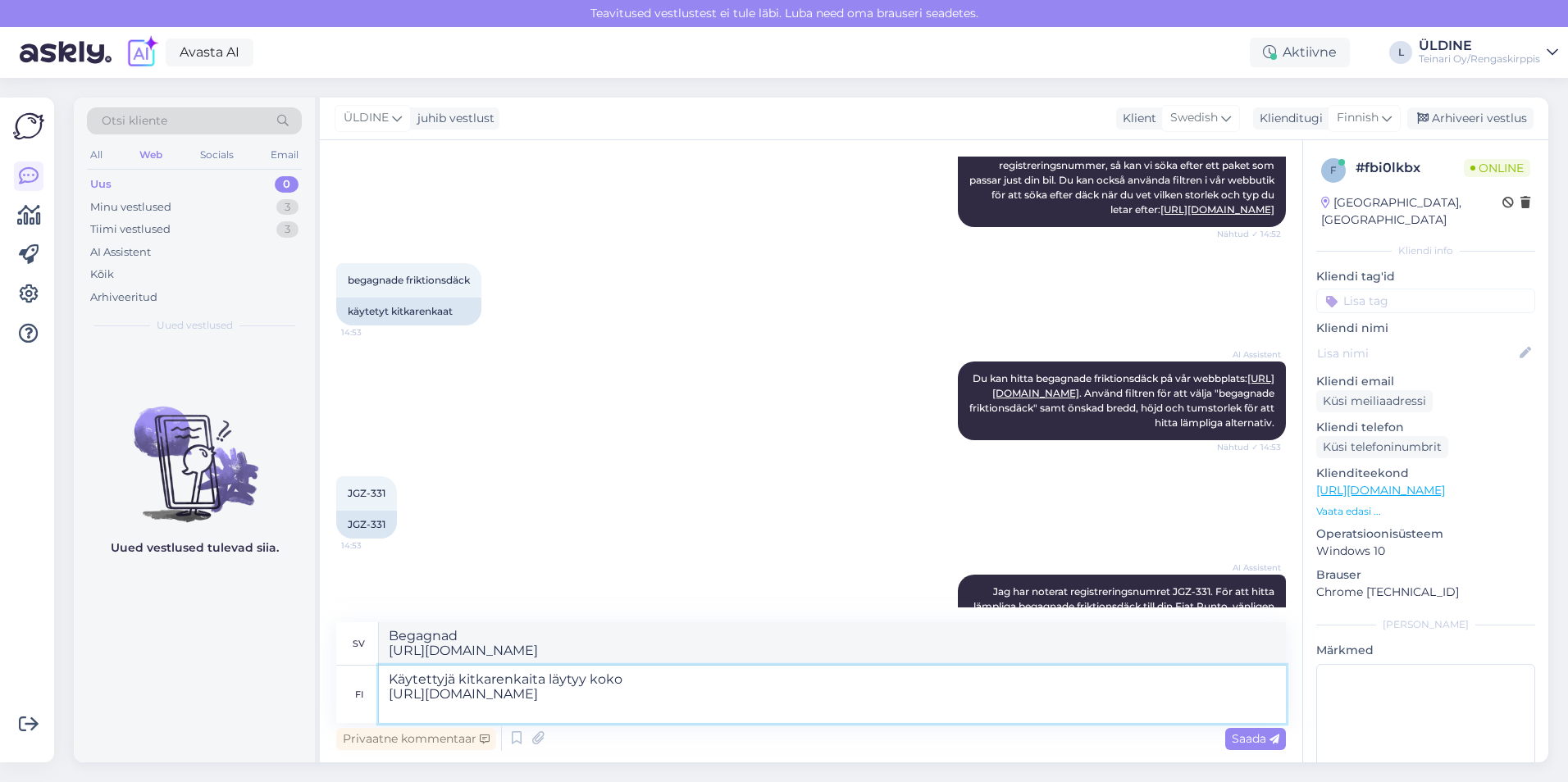
type textarea "Käytettyjä kitkarenkaita läytyy koko [URL][DOMAIN_NAME]"
type textarea "Begagnade friktionsdäck finns i storlek [URL][DOMAIN_NAME]"
type textarea "Käytettyjä kitkarenkaita läytyy koko 165 [URL][DOMAIN_NAME]"
type textarea "Begagnade friktionsdäck finns i storlek 165 [URL][DOMAIN_NAME]"
type textarea "Käytettyjä kitkarenkaita läytyy koko 165/ [URL][DOMAIN_NAME]"
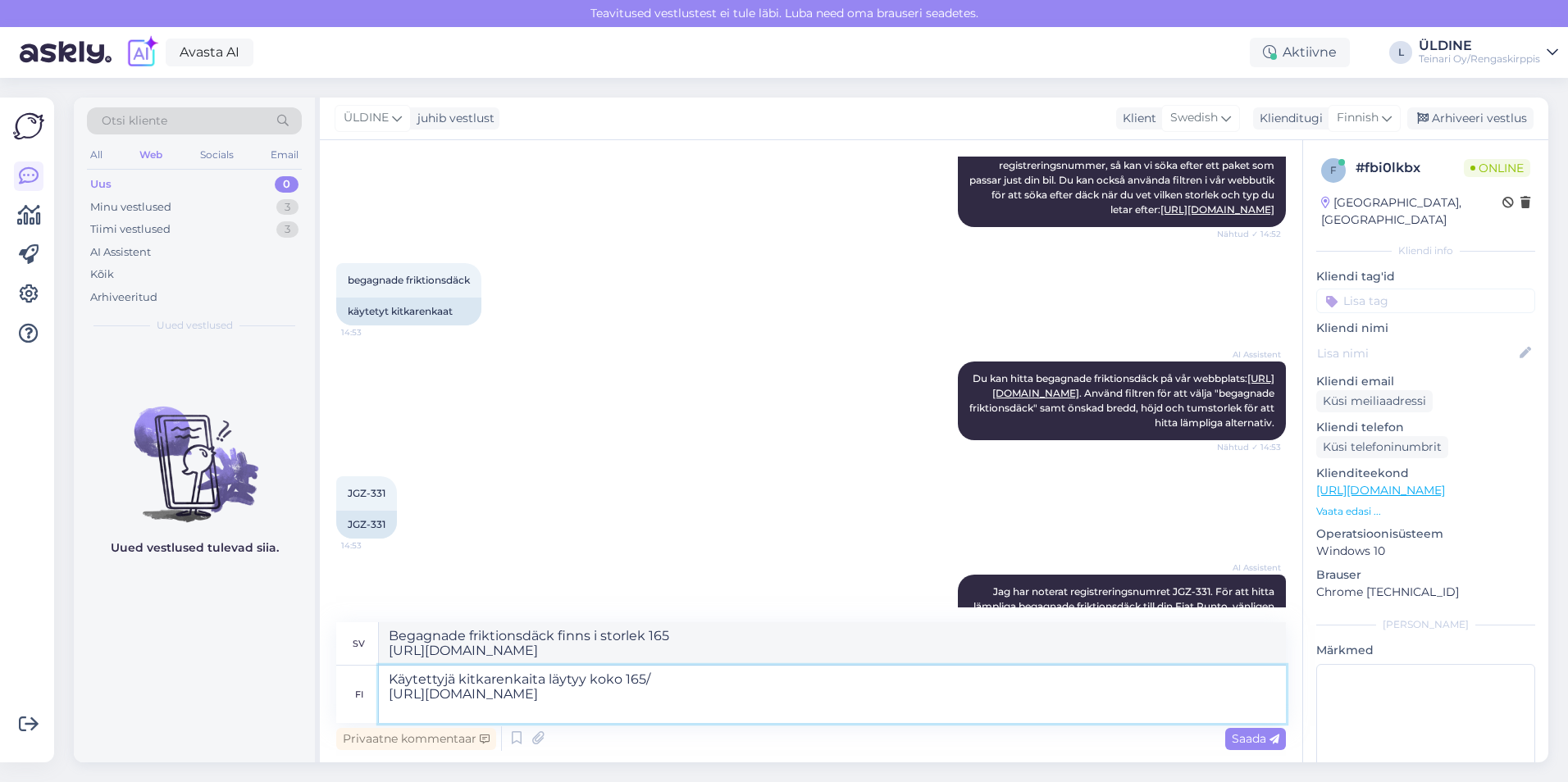
type textarea "Begagnade friktionsdäck finns i storlek [URL][DOMAIN_NAME]"
type textarea "Käytettyjä kitkarenkaita läytyy koko 165/70 [URL][DOMAIN_NAME]"
type textarea "Begagnade friktionsdäck finns i storlek 165/70 [URL][DOMAIN_NAME]"
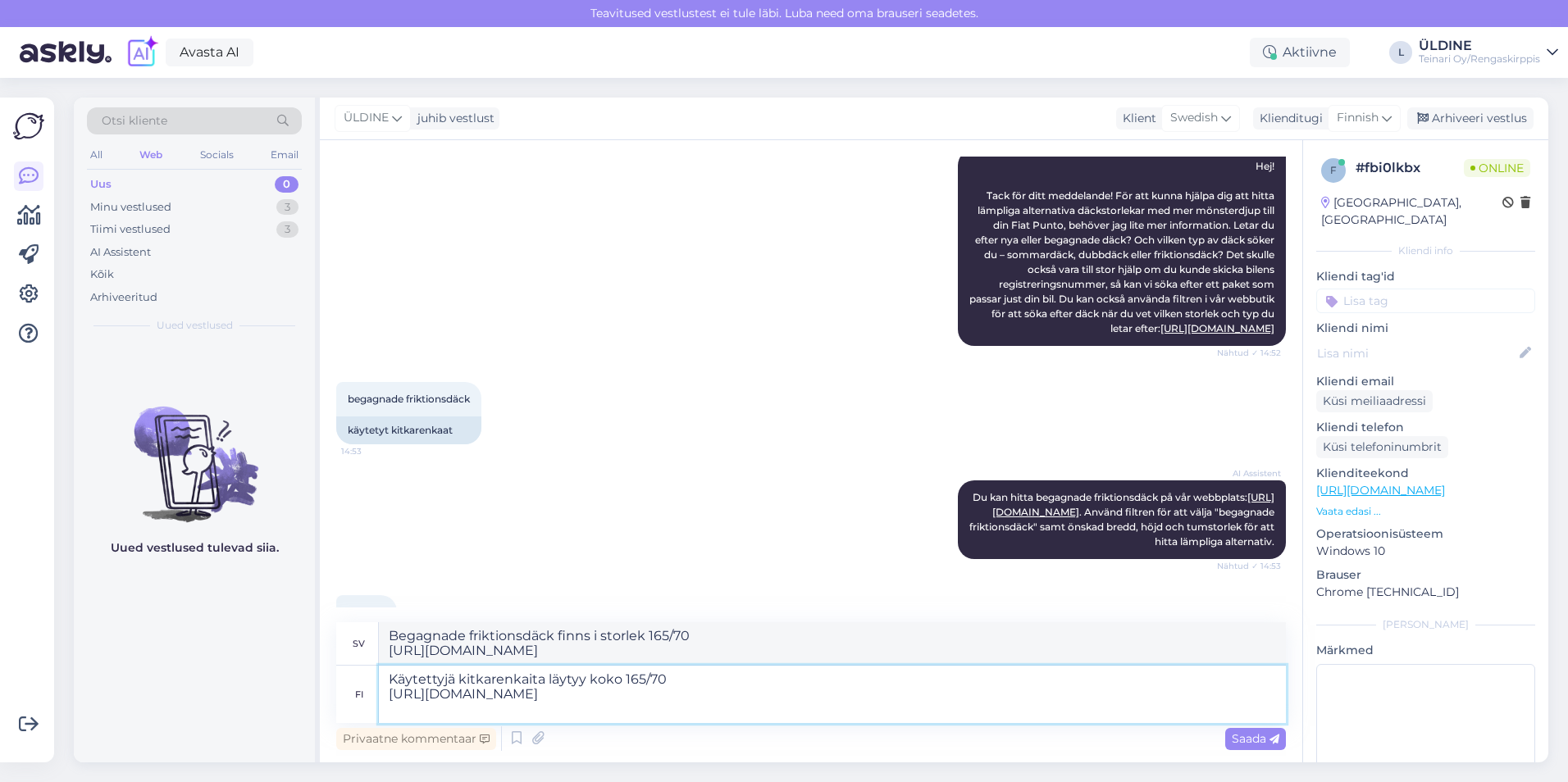
scroll to position [139, 0]
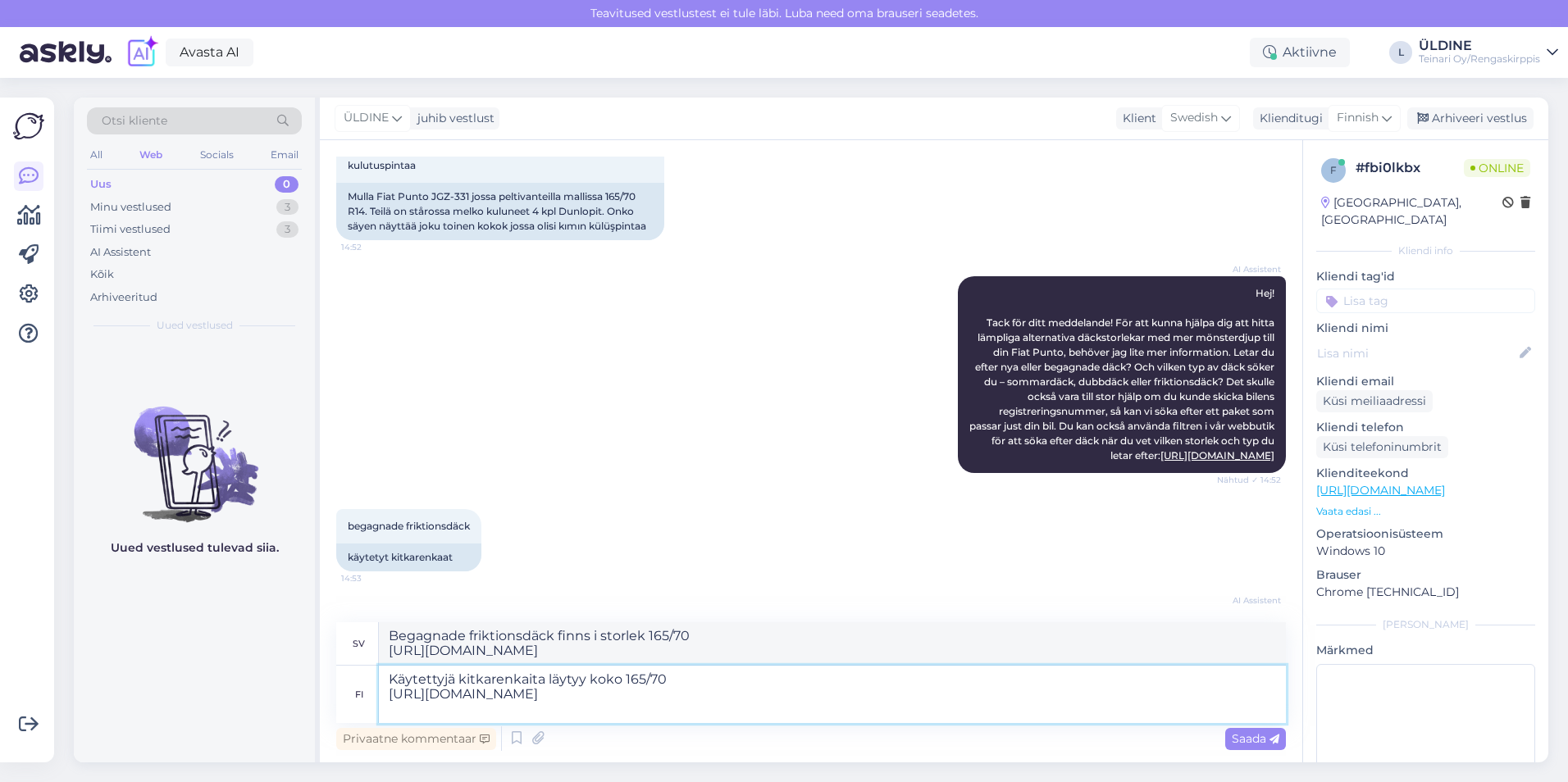
type textarea "Käytettyjä kitkarenkaita läytyy koko 165/70r [URL][DOMAIN_NAME]"
type textarea "Begagnade friktionsdäck finns i storlek 165/70r [URL][DOMAIN_NAME]"
type textarea "Käytettyjä kitkarenkaita läytyy koko 165/70R [URL][DOMAIN_NAME]"
type textarea "Begagnade friktionsdäck finns i storlek 165/70 [URL][DOMAIN_NAME]"
type textarea "Käytettyjä kitkarenkaita läytyy koko 165/70R14 [URL][DOMAIN_NAME]"
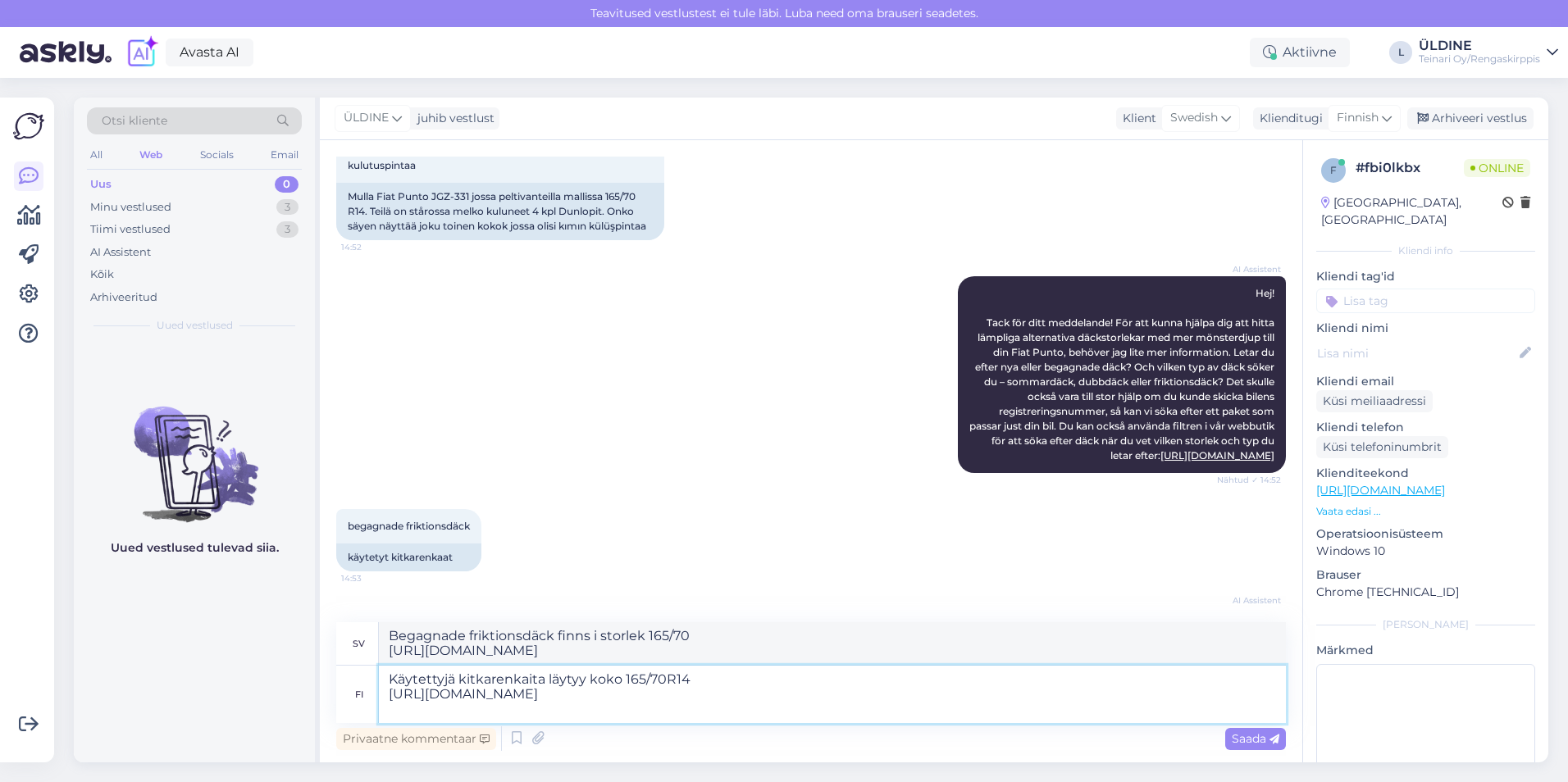
type textarea "Begagnade friktionsdäck finns i storlek 165/70R14 [URL][DOMAIN_NAME]"
type textarea "Käytettyjä kitkarenkaita läytyy koko 165/70R14 seuraavasti [URL][DOMAIN_NAME]"
type textarea "Begagnade friktionsdäck i storlek 165/70R14 kan hittas enligt följande [URL][DO…"
type textarea "Käytettyjä kitkarenkaita läytyy koko 165/70R14 seuraavasti [URL][DOMAIN_NAME]"
click at [1356, 121] on span "Finnish" at bounding box center [1357, 118] width 42 height 18
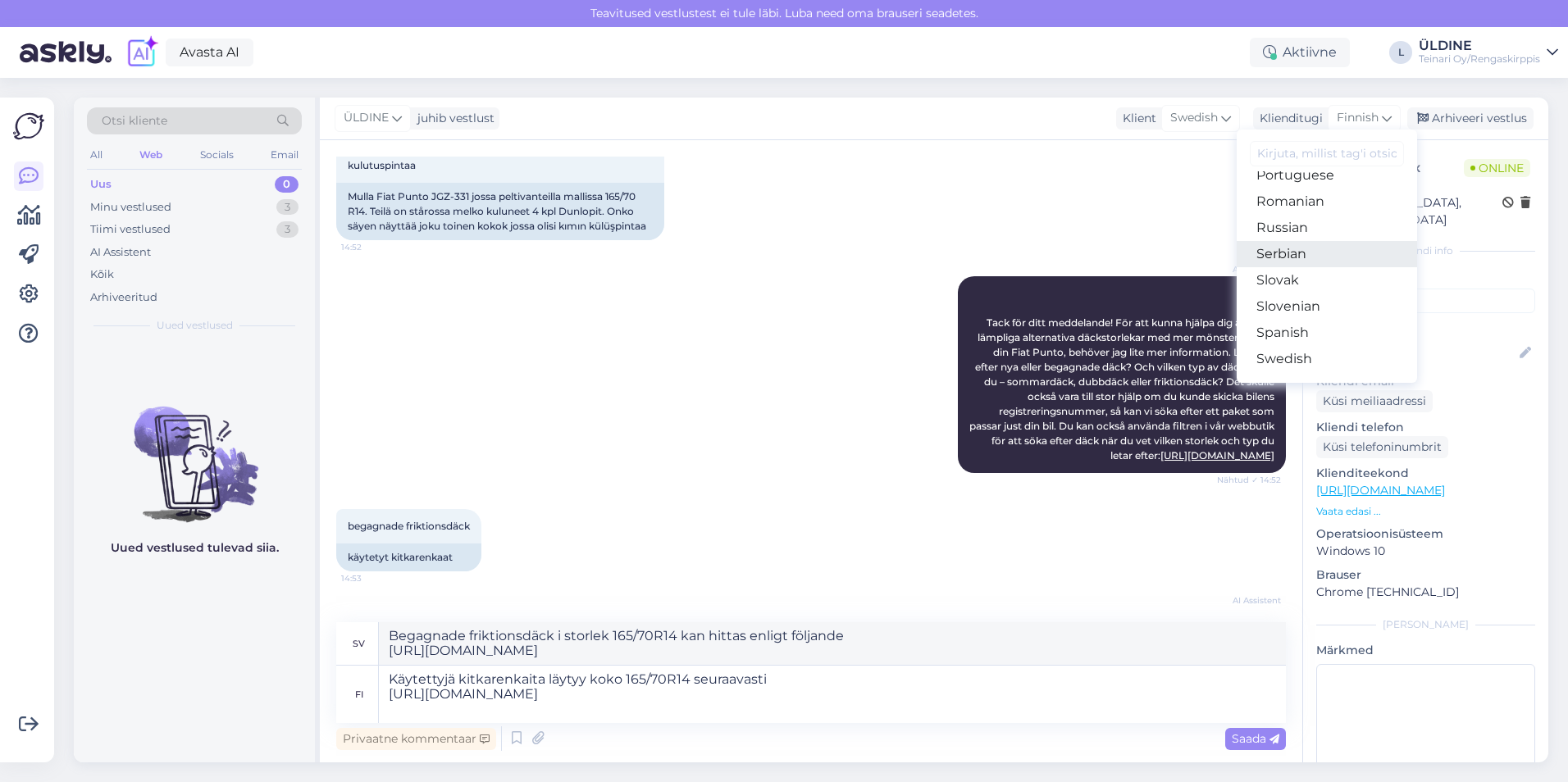
scroll to position [656, 0]
click at [1313, 325] on link "Swedish" at bounding box center [1326, 322] width 180 height 26
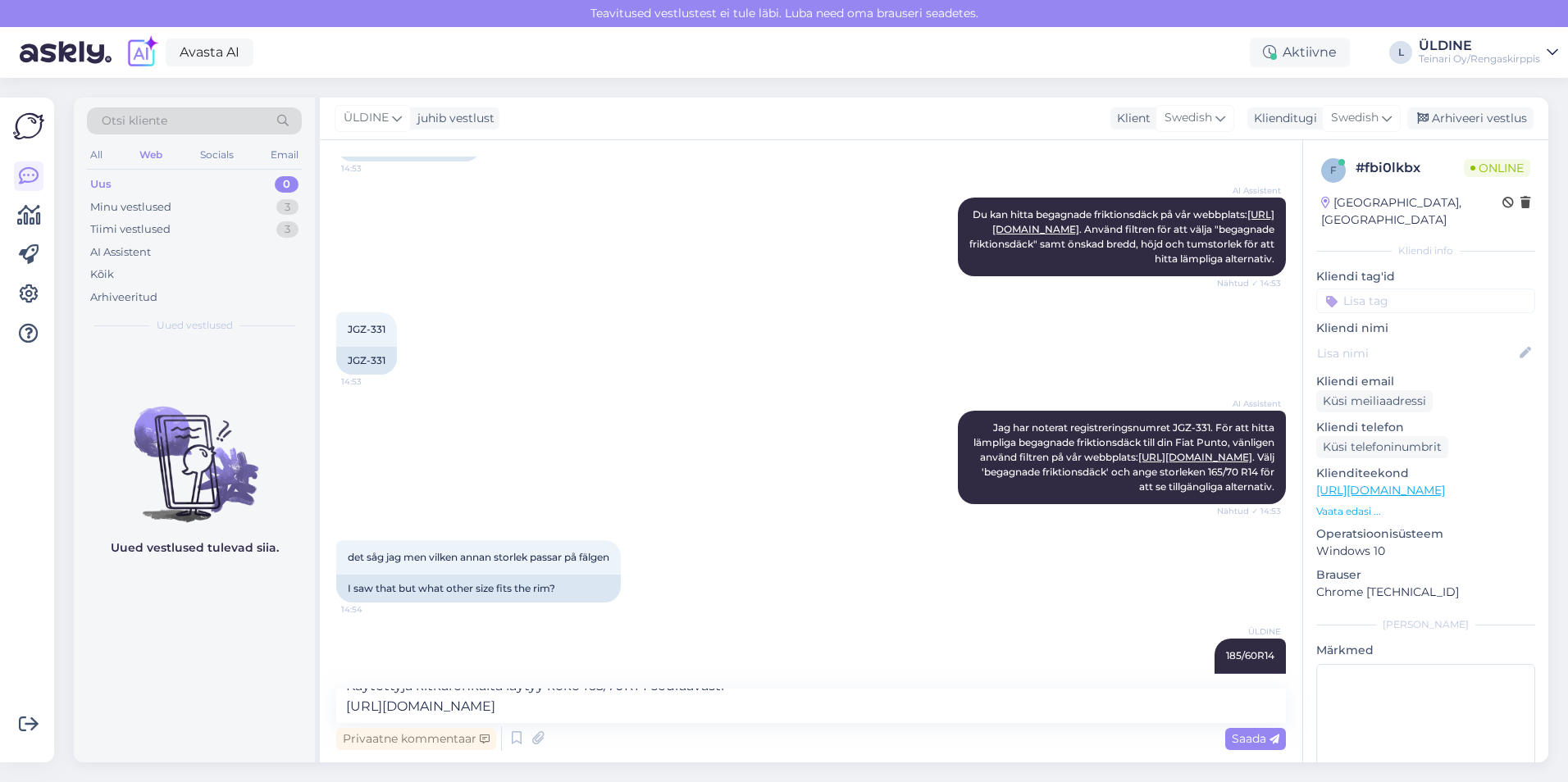
scroll to position [35, 0]
click at [1245, 738] on span "Saada" at bounding box center [1255, 738] width 48 height 15
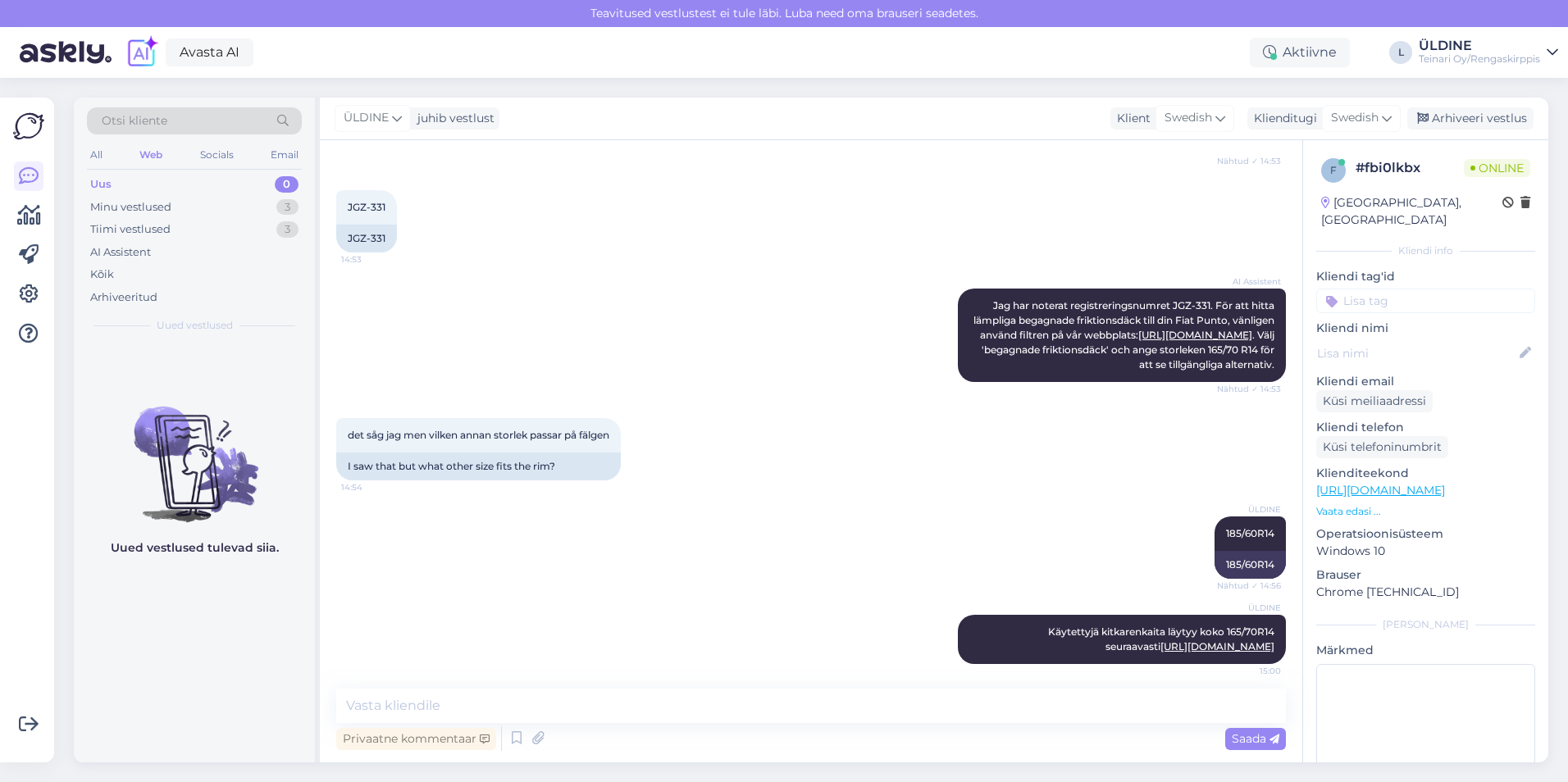
scroll to position [724, 0]
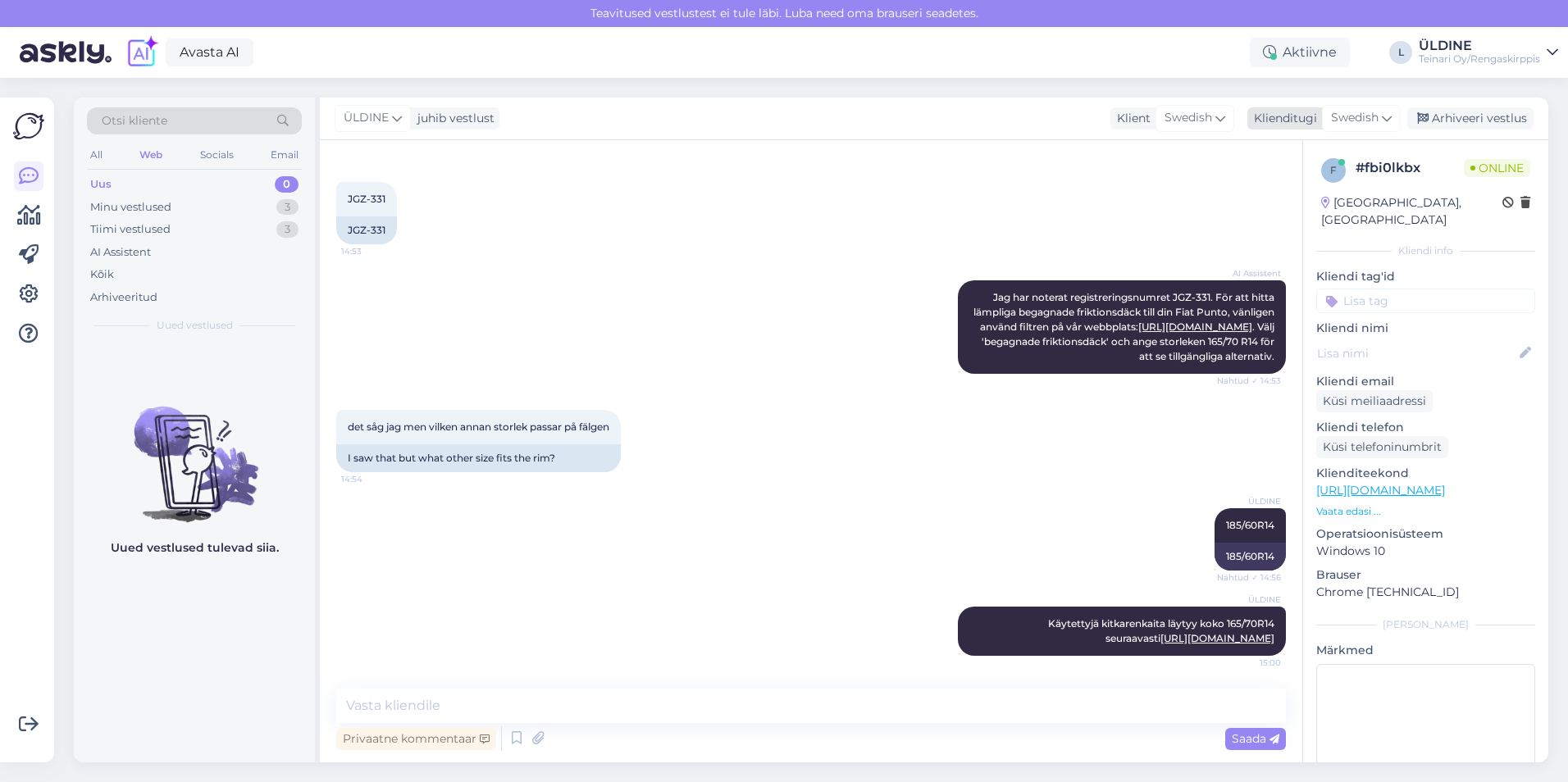
click at [1372, 113] on span "Swedish" at bounding box center [1354, 118] width 48 height 18
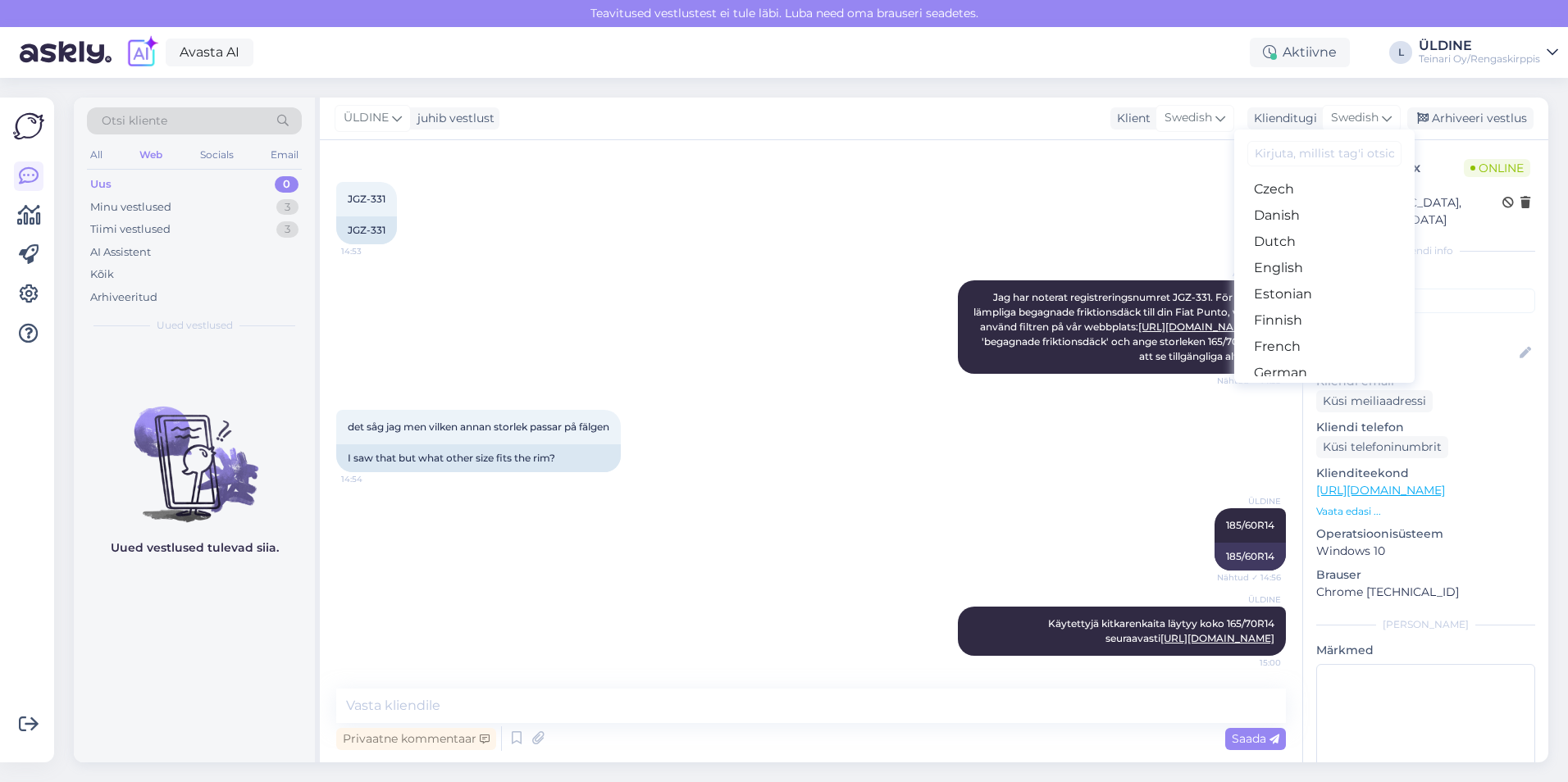
scroll to position [100, 0]
click at [1308, 320] on link "Finnish" at bounding box center [1325, 327] width 180 height 26
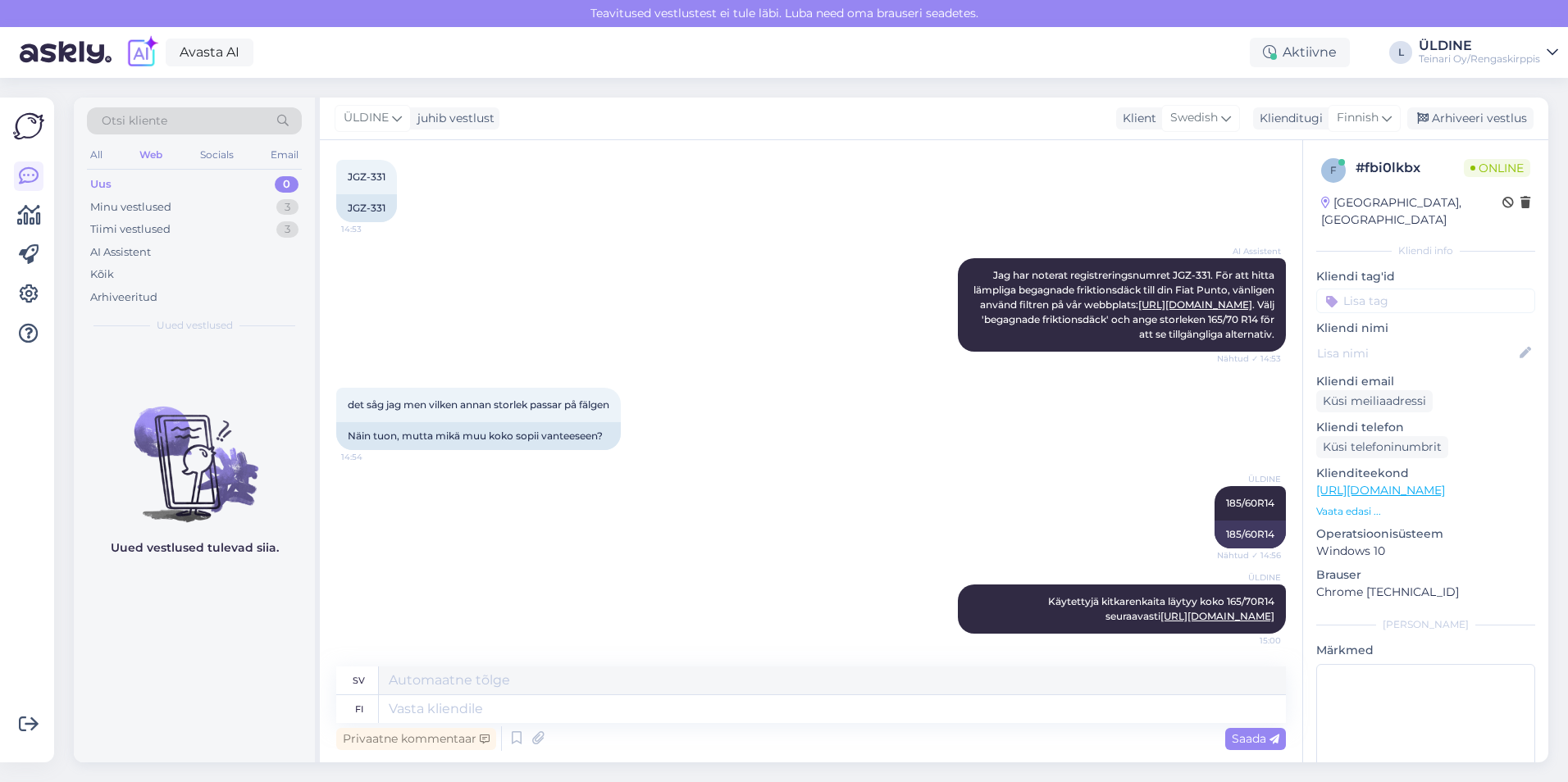
click at [1108, 398] on div "det såg jag men vilken annan storlek passar på fälgen 14:54 Näin tuon, mutta mi…" at bounding box center [811, 419] width 949 height 99
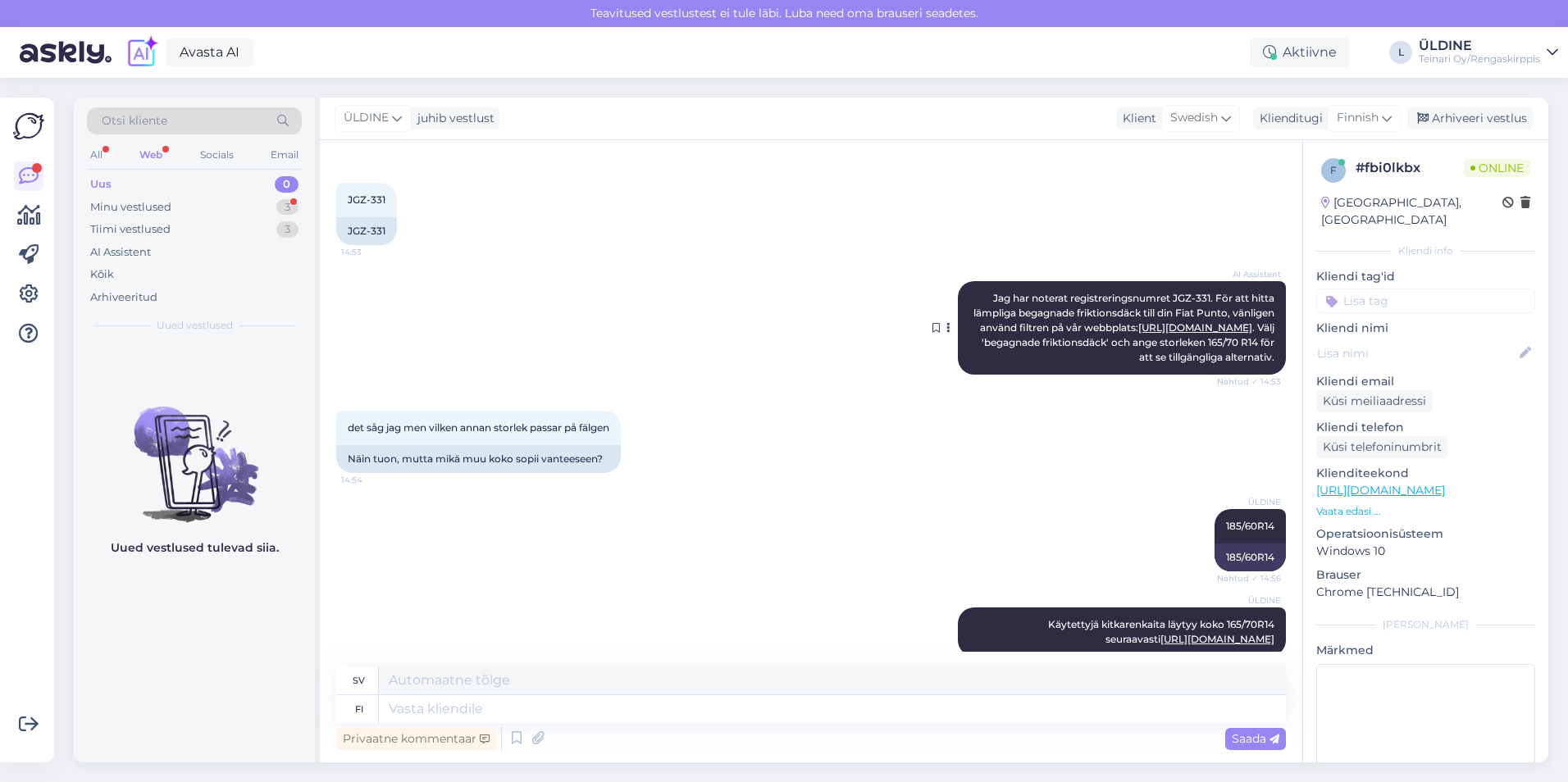
scroll to position [844, 0]
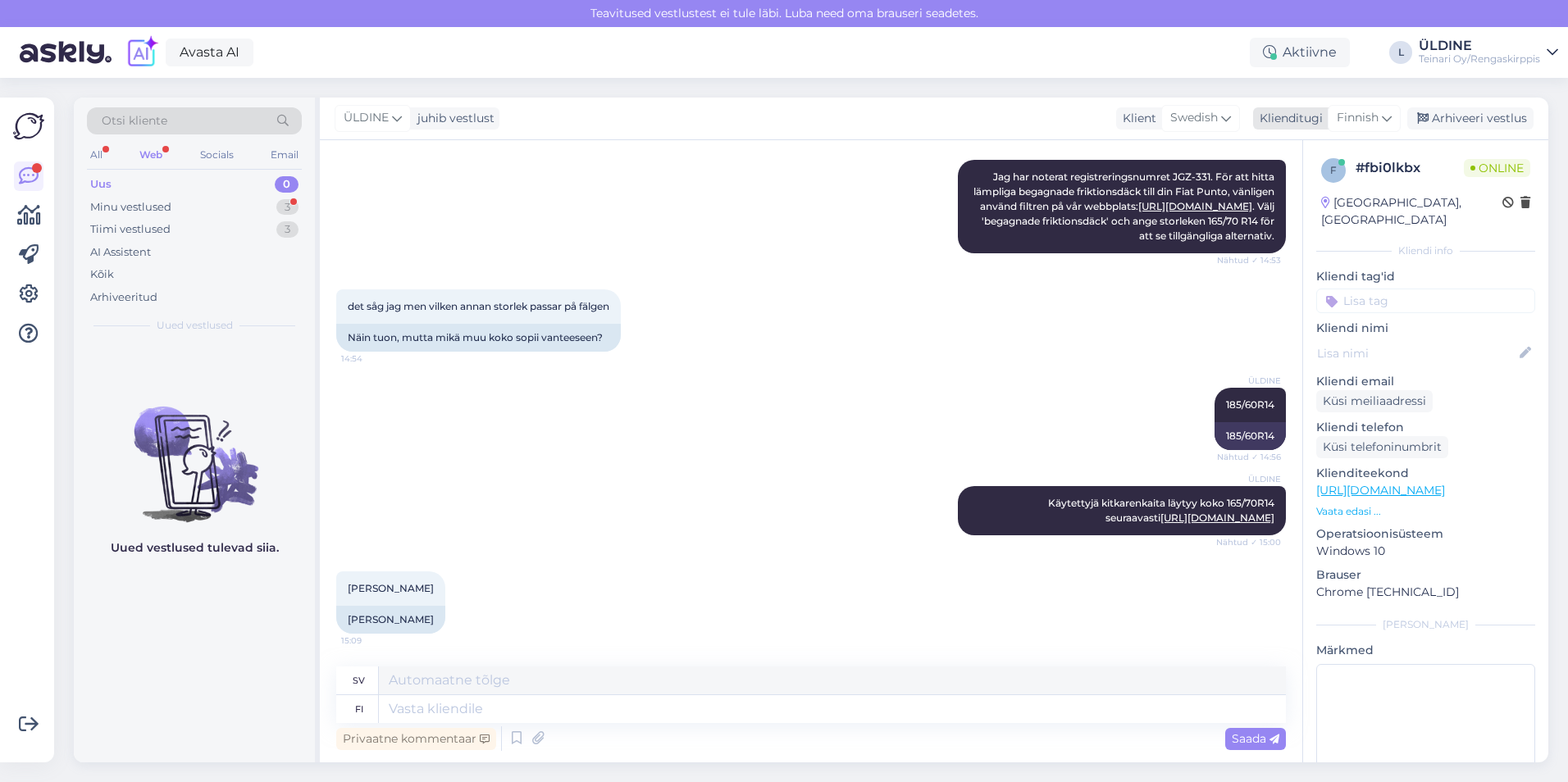
click at [1374, 115] on span "Finnish" at bounding box center [1357, 118] width 42 height 18
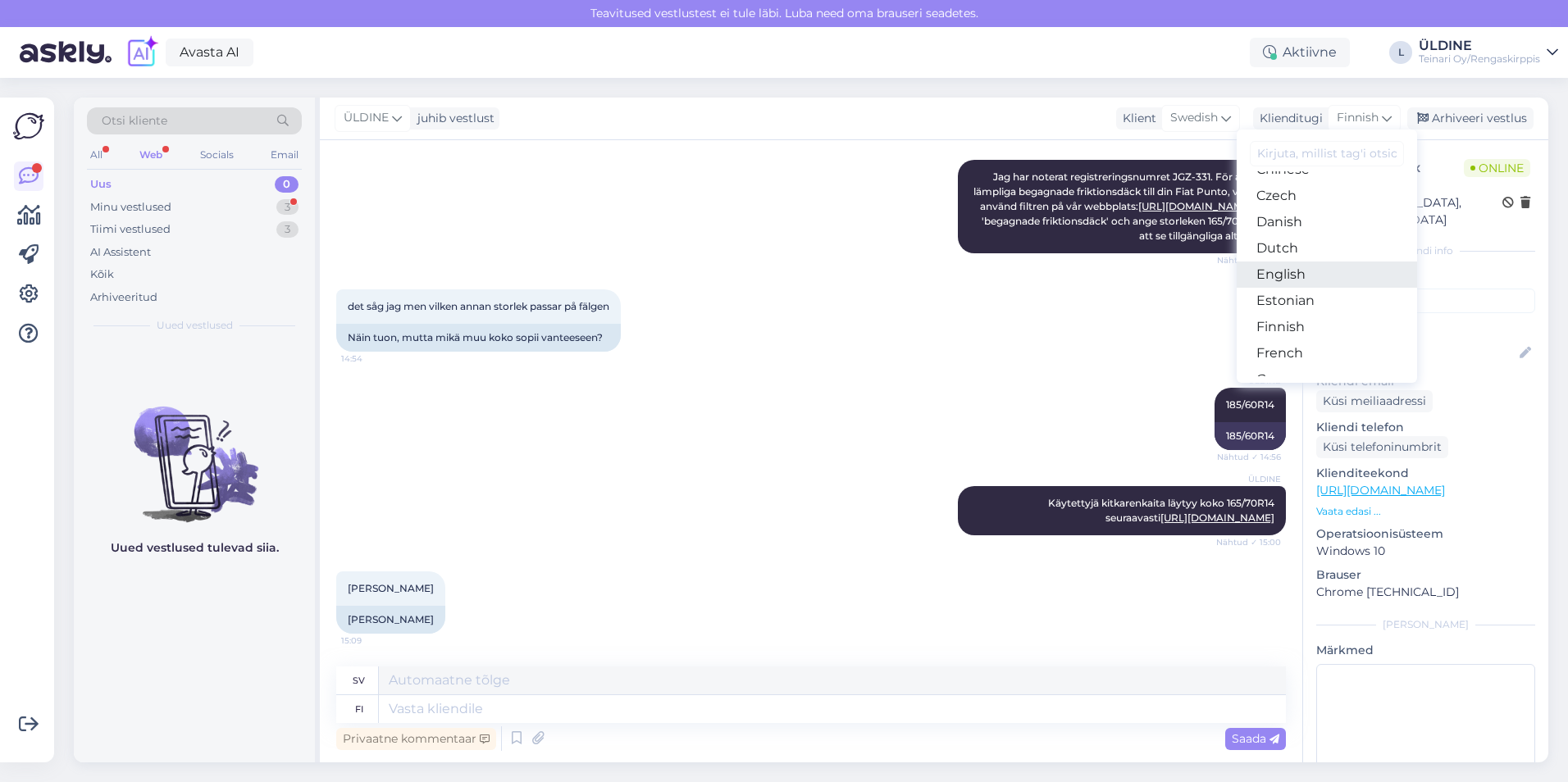
click at [1280, 281] on link "English" at bounding box center [1326, 275] width 180 height 26
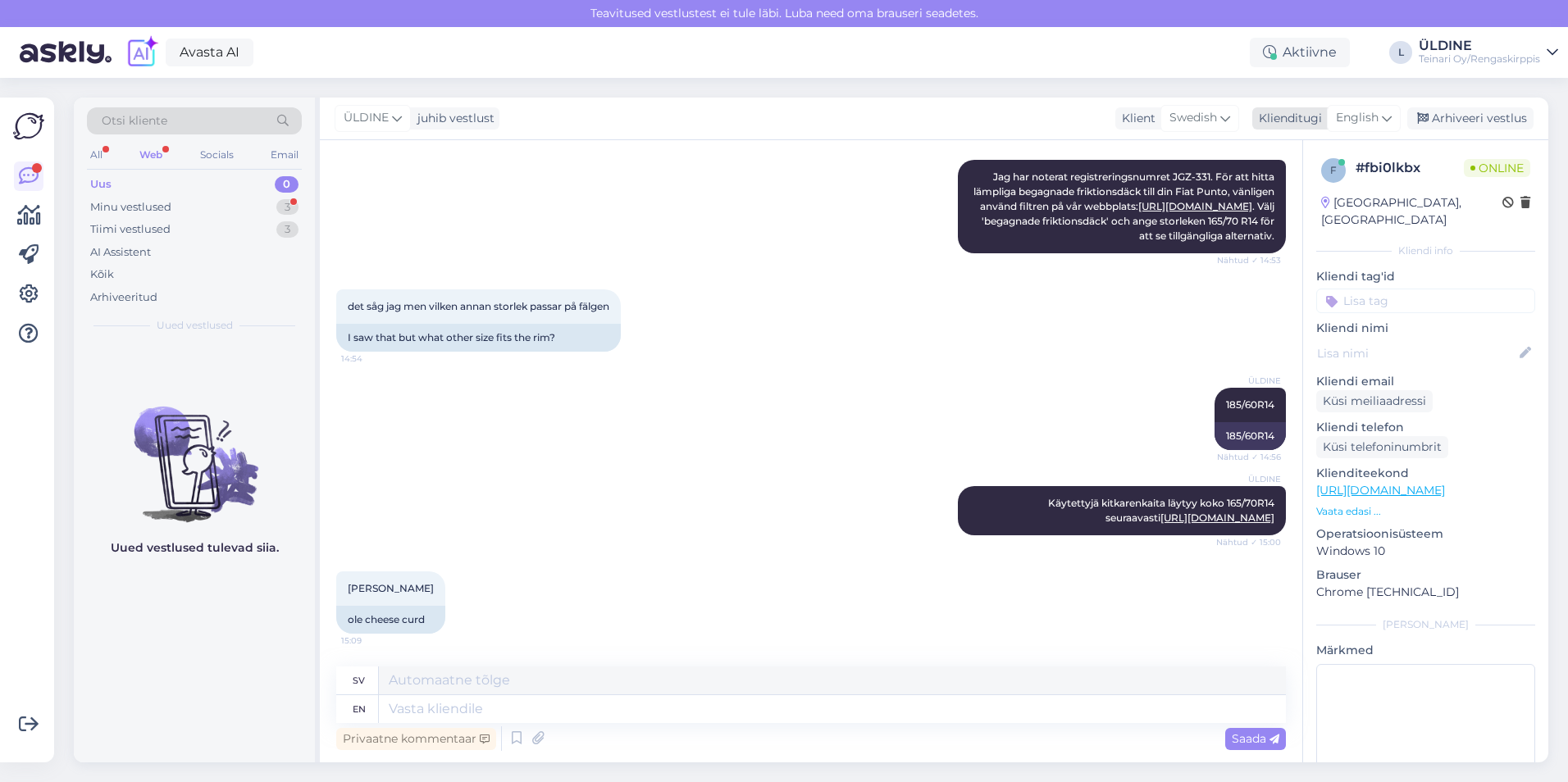
click at [1375, 114] on span "English" at bounding box center [1357, 118] width 42 height 18
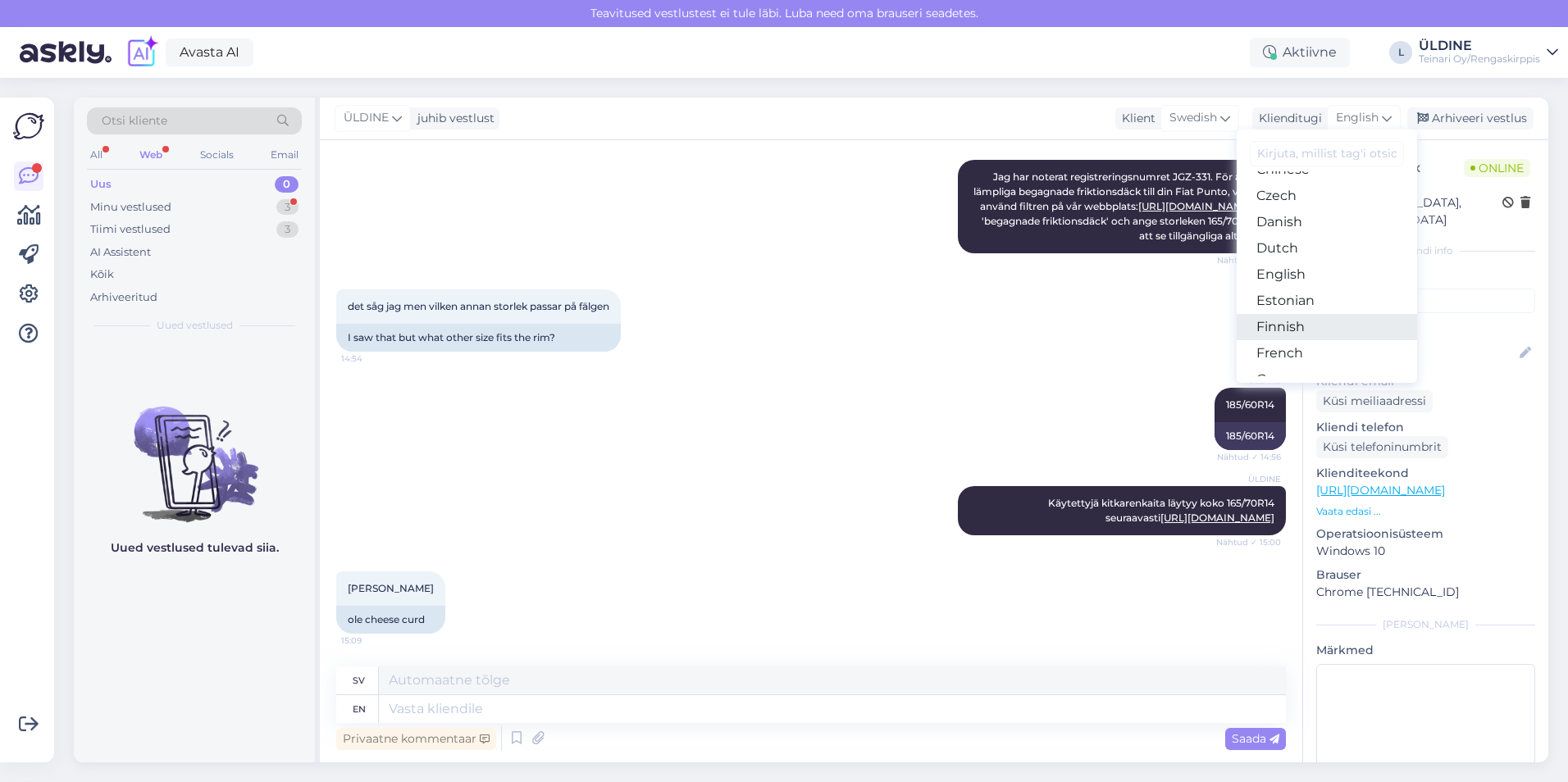
click at [1288, 320] on link "Finnish" at bounding box center [1326, 327] width 180 height 26
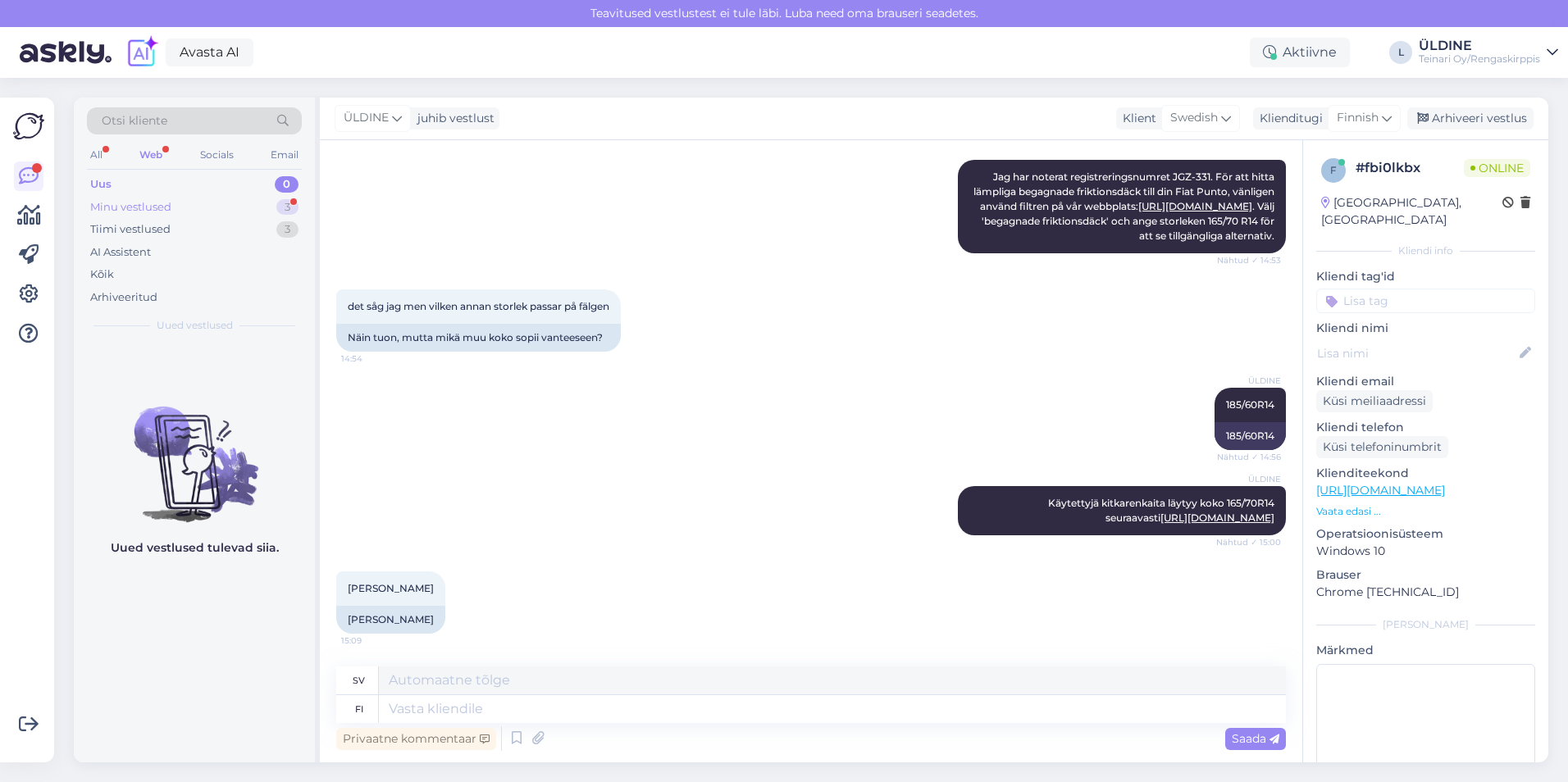
click at [144, 208] on div "Minu vestlused" at bounding box center [131, 207] width 81 height 16
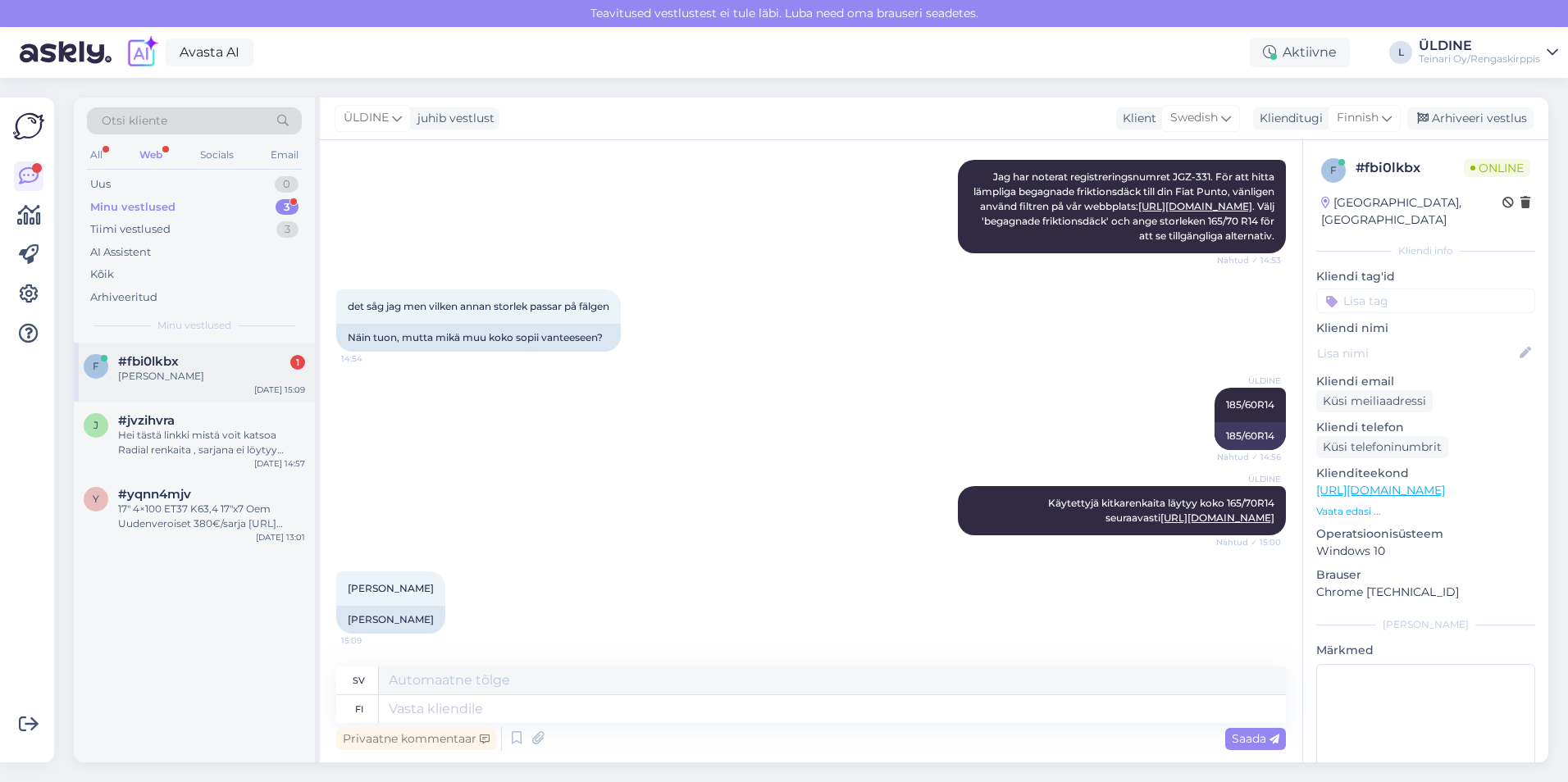
click at [205, 372] on div "[PERSON_NAME]" at bounding box center [211, 376] width 187 height 15
click at [1355, 117] on span "Finnish" at bounding box center [1357, 118] width 42 height 18
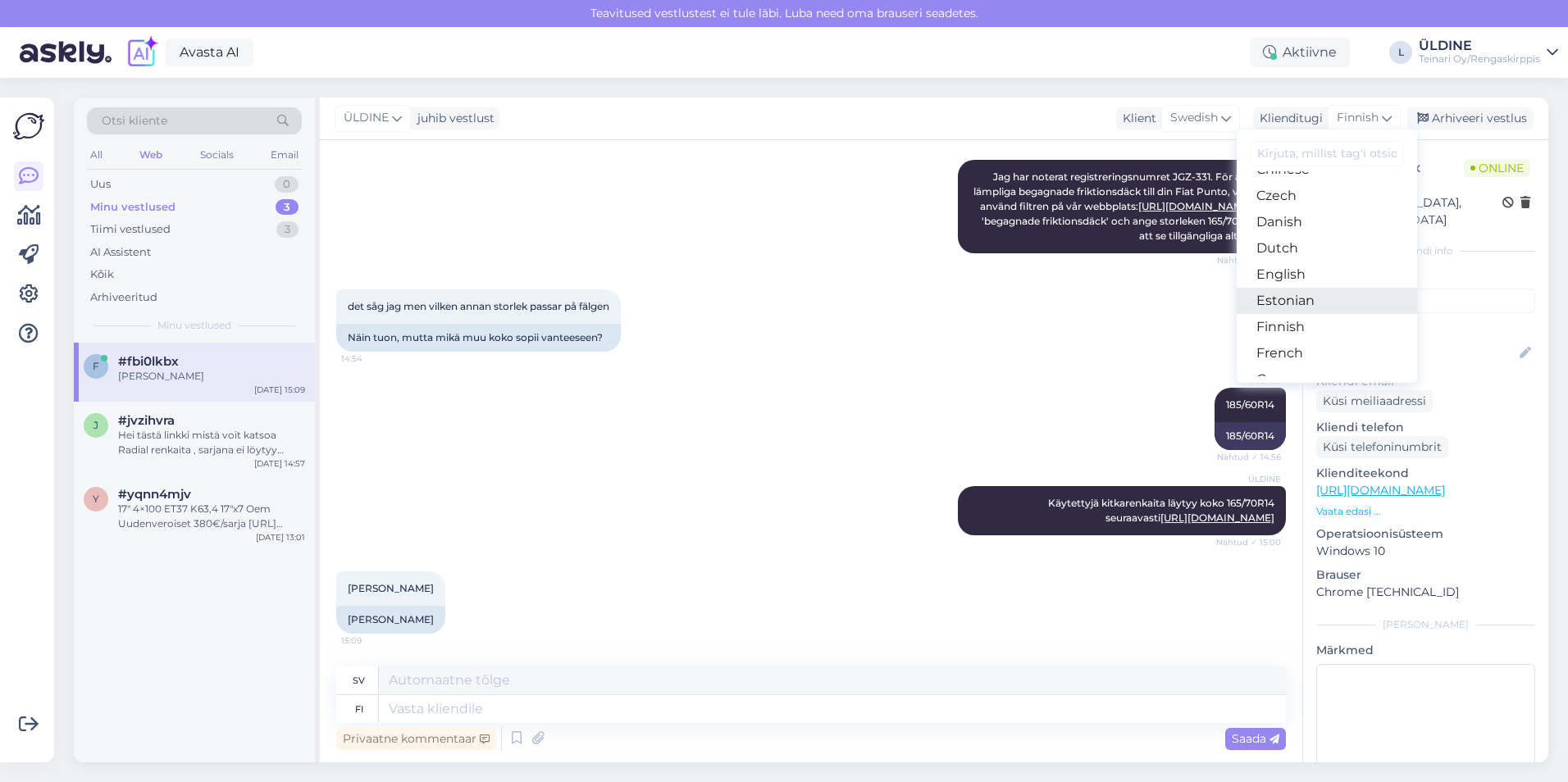
click at [1321, 301] on link "Estonian" at bounding box center [1326, 301] width 180 height 26
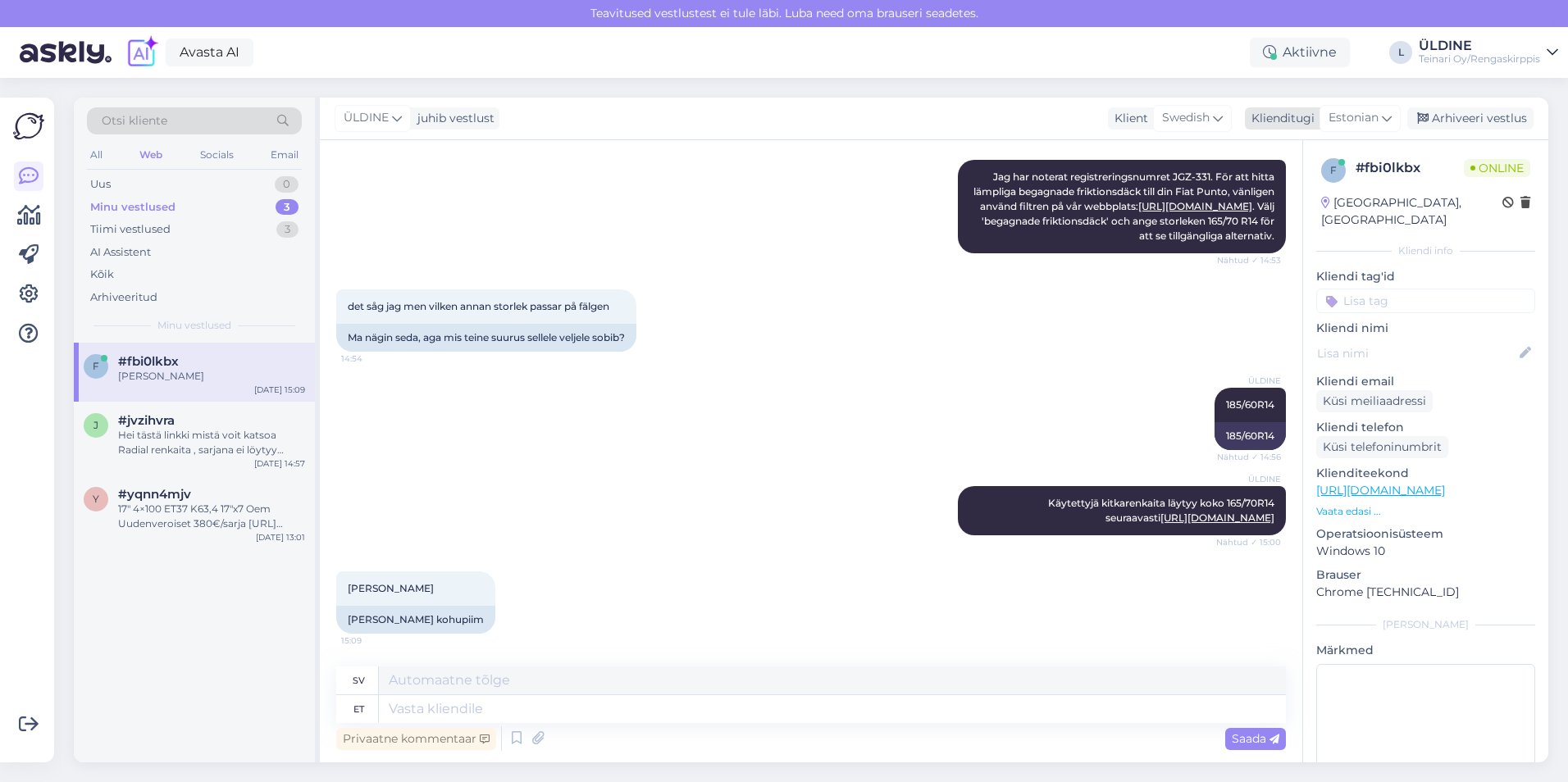
click at [1375, 115] on span "Estonian" at bounding box center [1354, 118] width 50 height 18
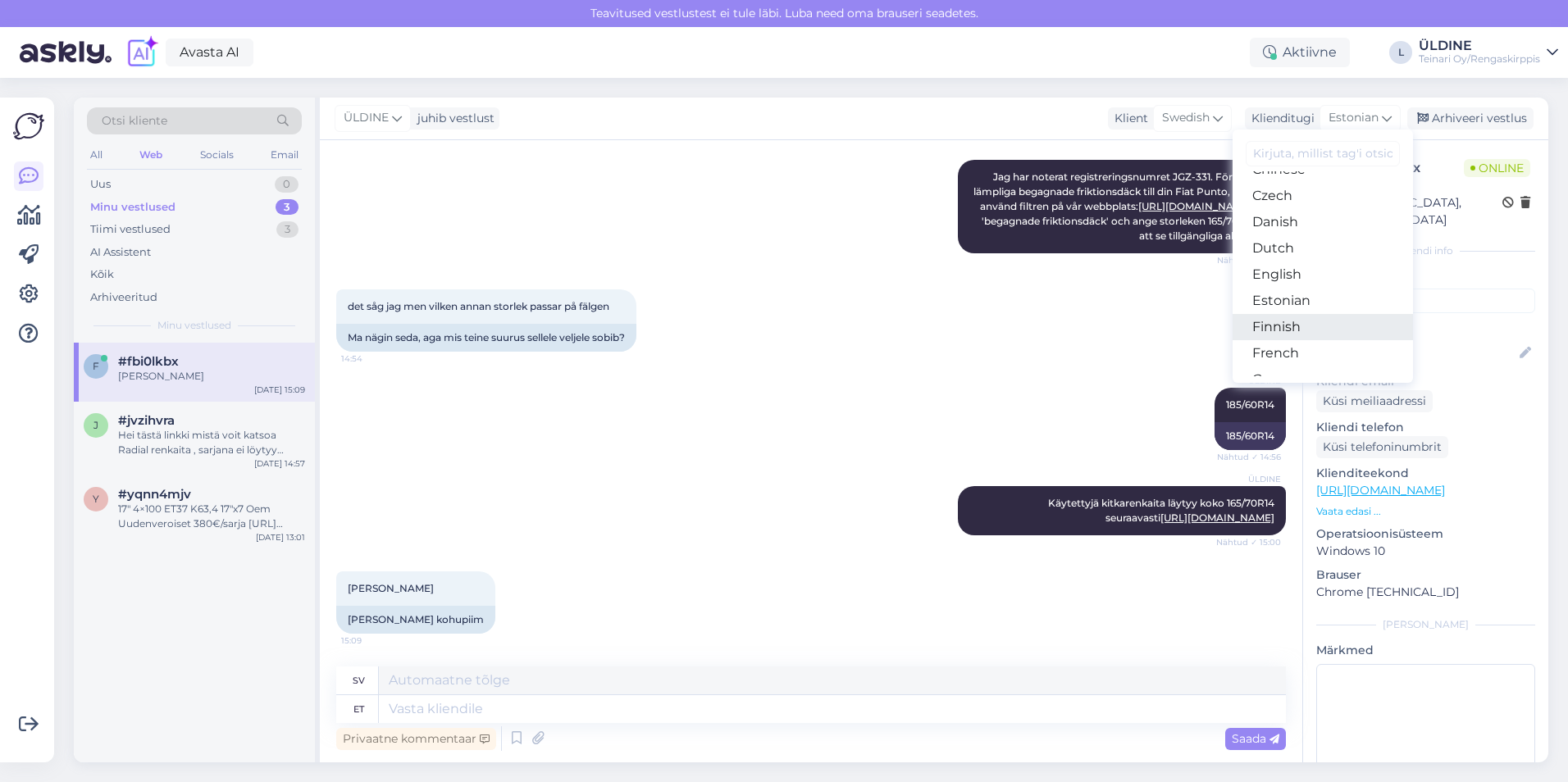
click at [1296, 330] on link "Finnish" at bounding box center [1323, 327] width 180 height 26
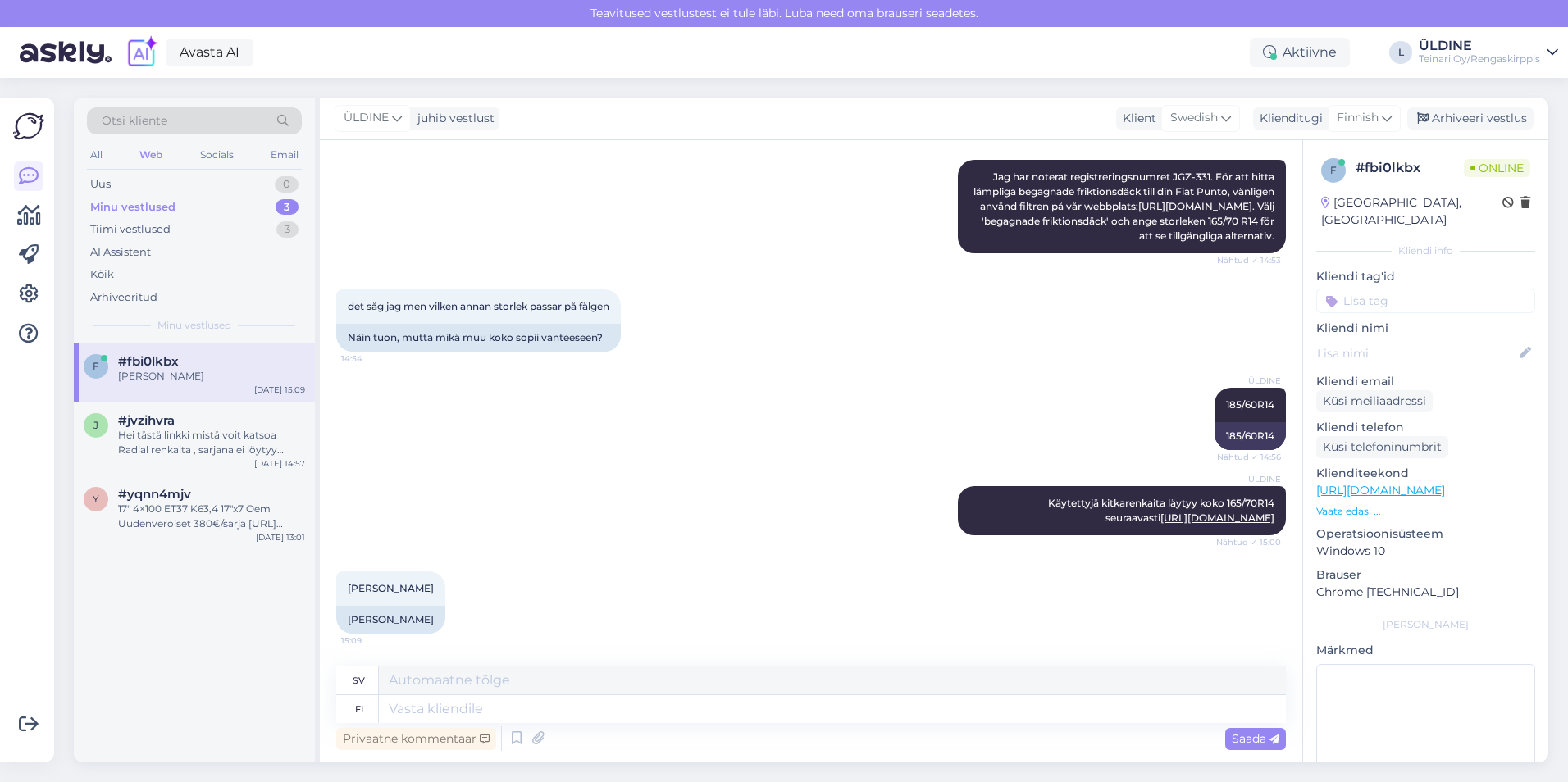
click at [791, 469] on div "ÜLDINE Käytettyjä kitkarenkaita läytyy koko 165/70R14 seuraavasti [URL][DOMAIN_…" at bounding box center [811, 511] width 949 height 85
